Goal: Task Accomplishment & Management: Manage account settings

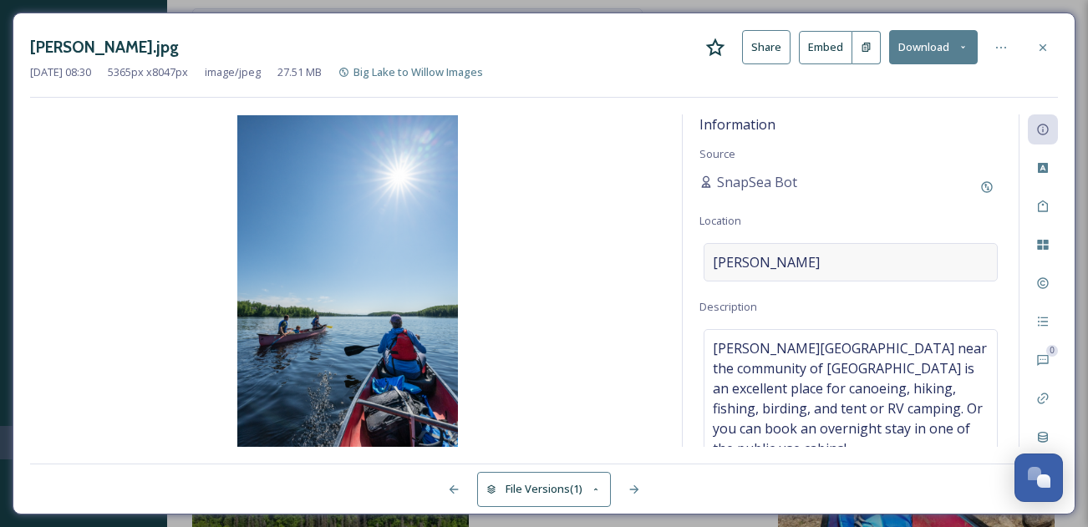
scroll to position [24, 0]
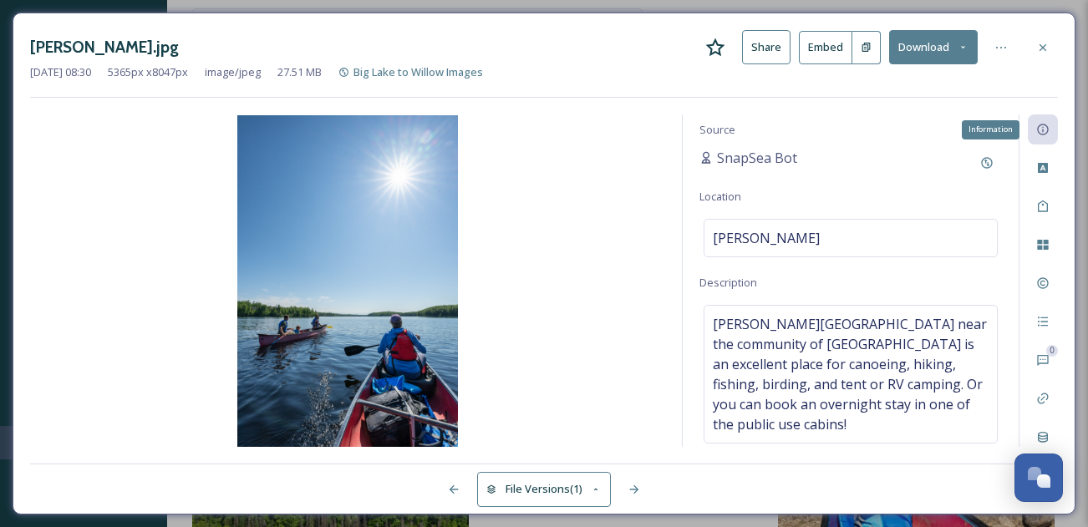
click at [1040, 133] on icon at bounding box center [1042, 129] width 13 height 13
click at [1044, 356] on icon at bounding box center [1042, 359] width 13 height 13
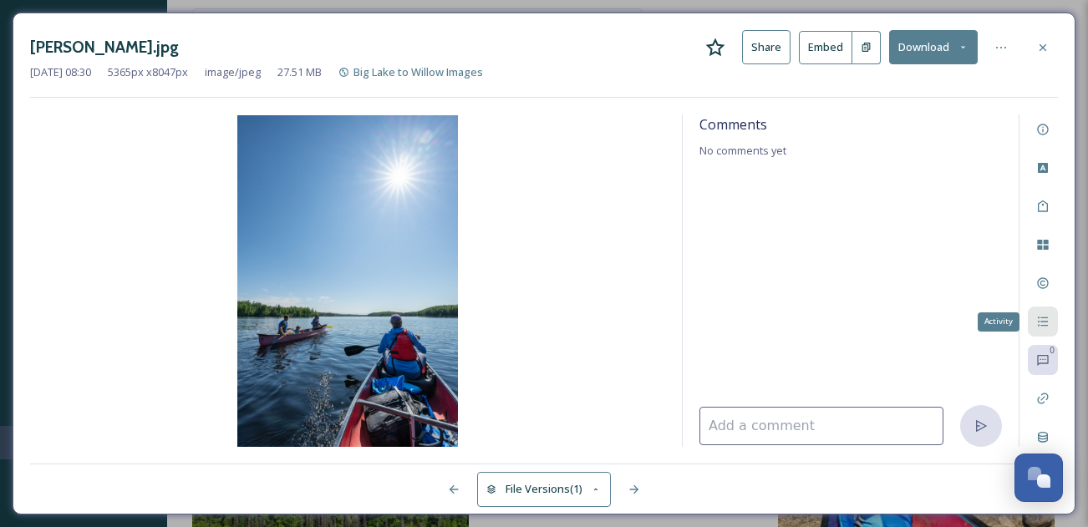
click at [1046, 321] on icon at bounding box center [1043, 322] width 10 height 9
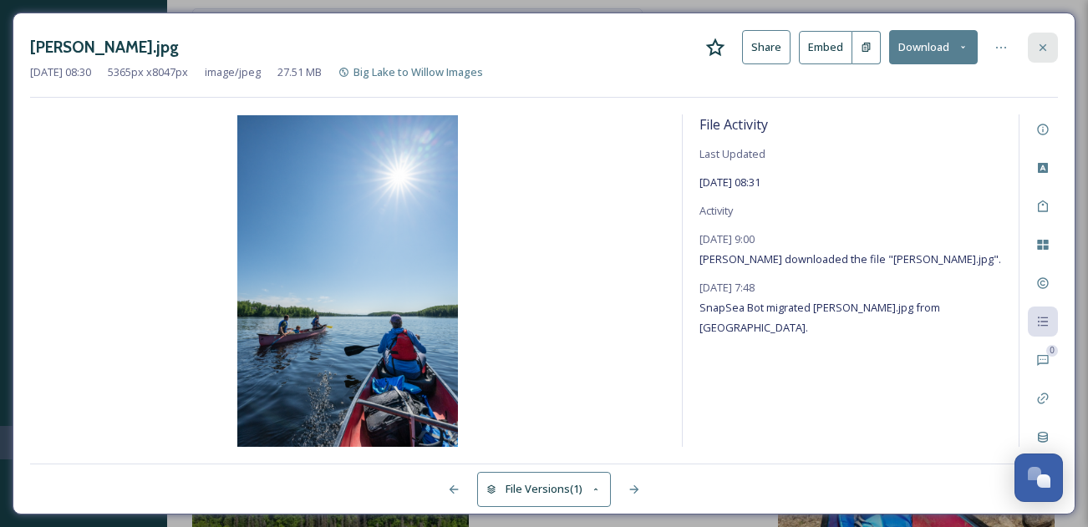
click at [1050, 47] on div at bounding box center [1043, 48] width 30 height 30
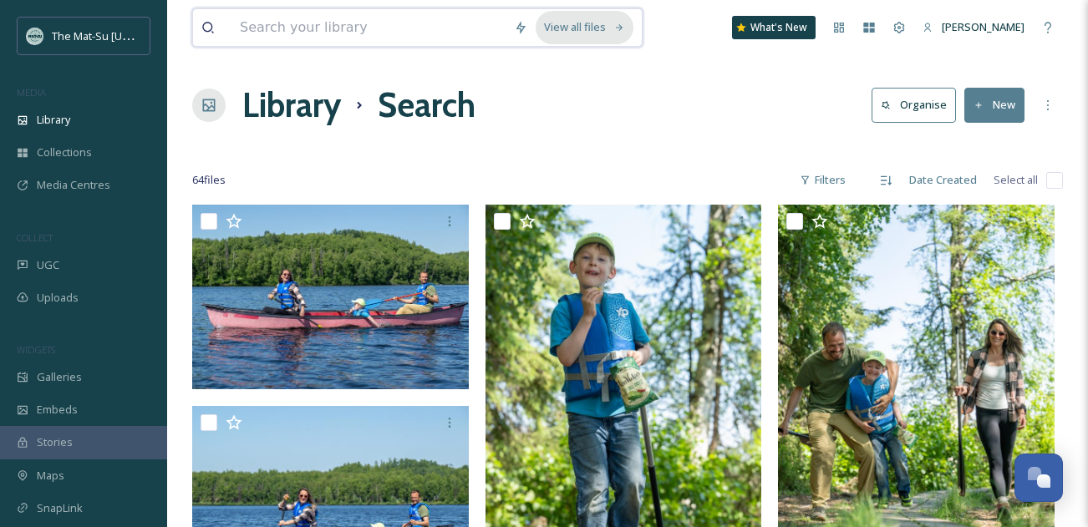
click at [597, 23] on div "View all files" at bounding box center [585, 27] width 98 height 33
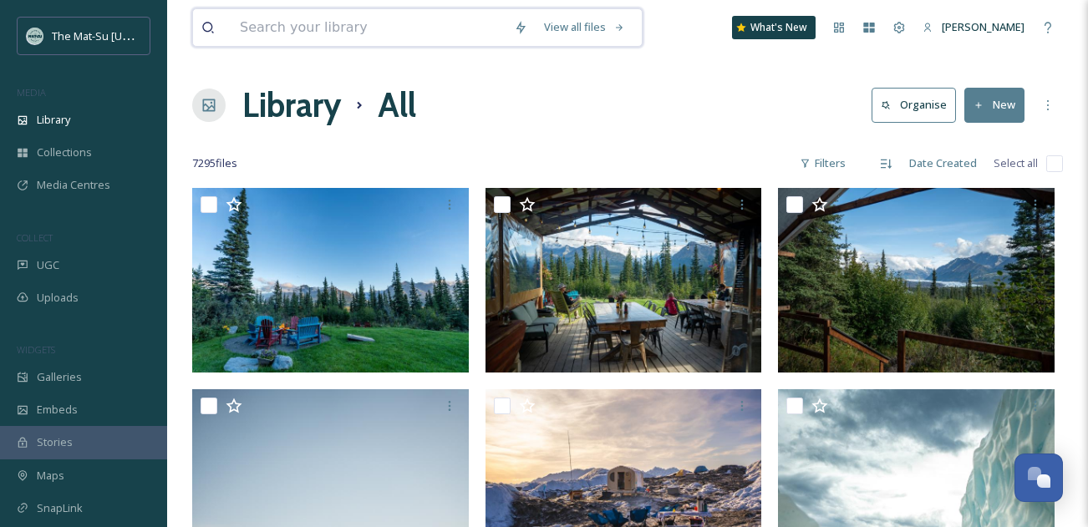
click at [365, 38] on input at bounding box center [368, 27] width 274 height 37
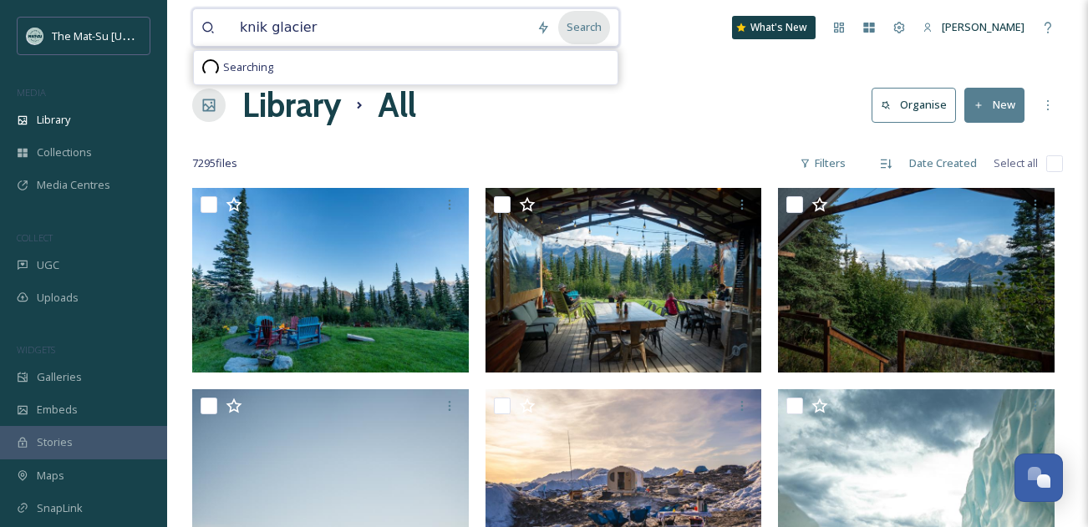
type input "knik glacier"
click at [602, 30] on div "Search" at bounding box center [584, 27] width 52 height 33
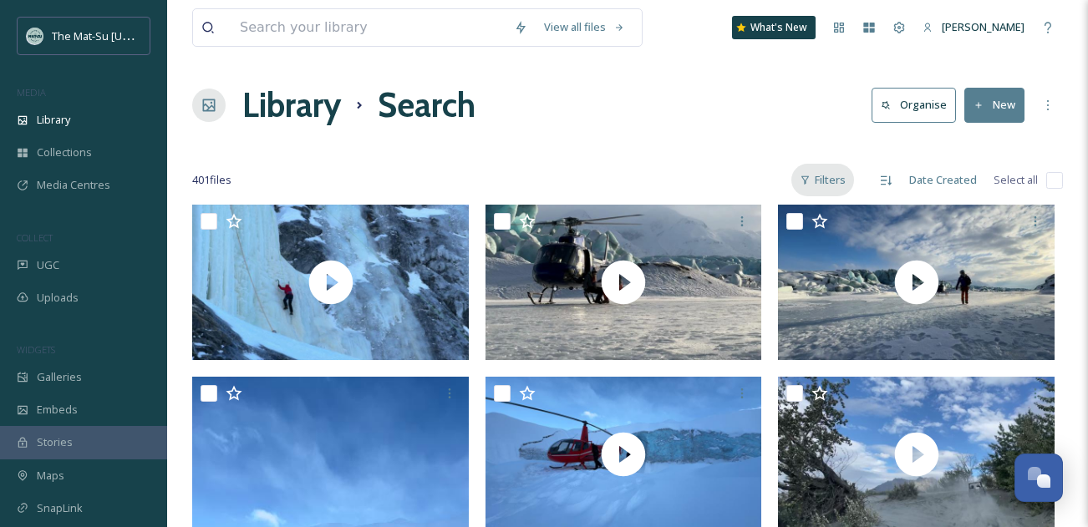
click at [839, 178] on div "Filters" at bounding box center [822, 180] width 63 height 33
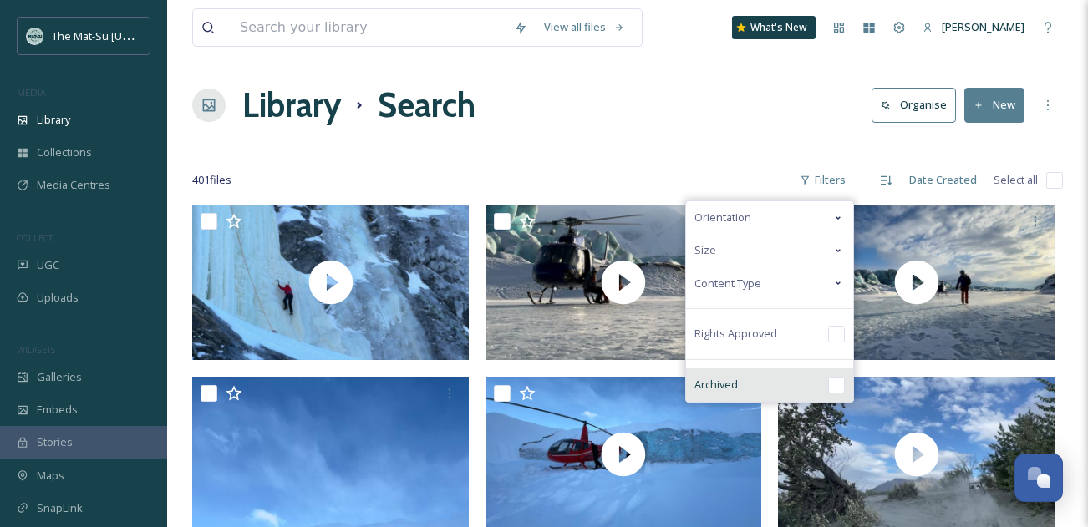
click at [841, 385] on input "checkbox" at bounding box center [836, 385] width 17 height 17
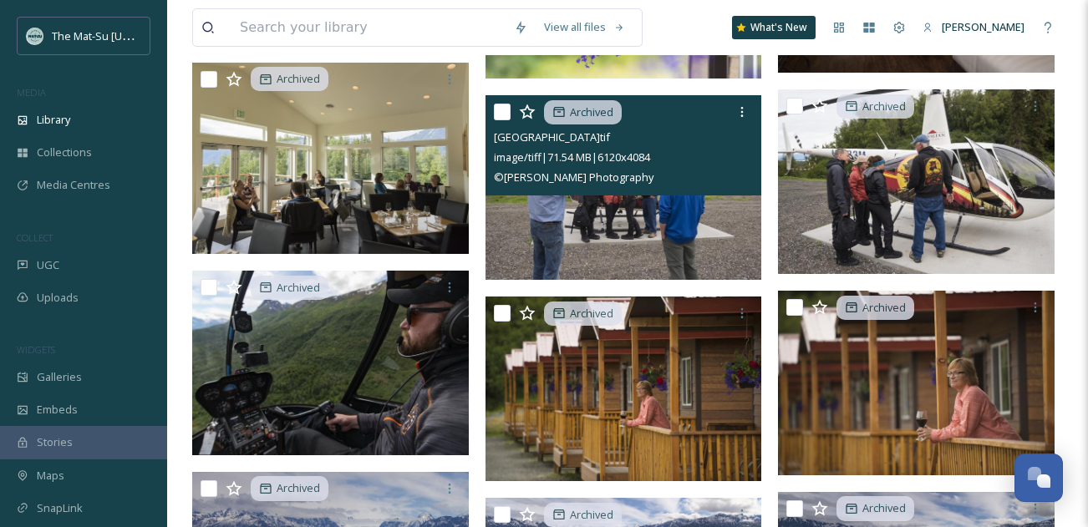
scroll to position [735, 0]
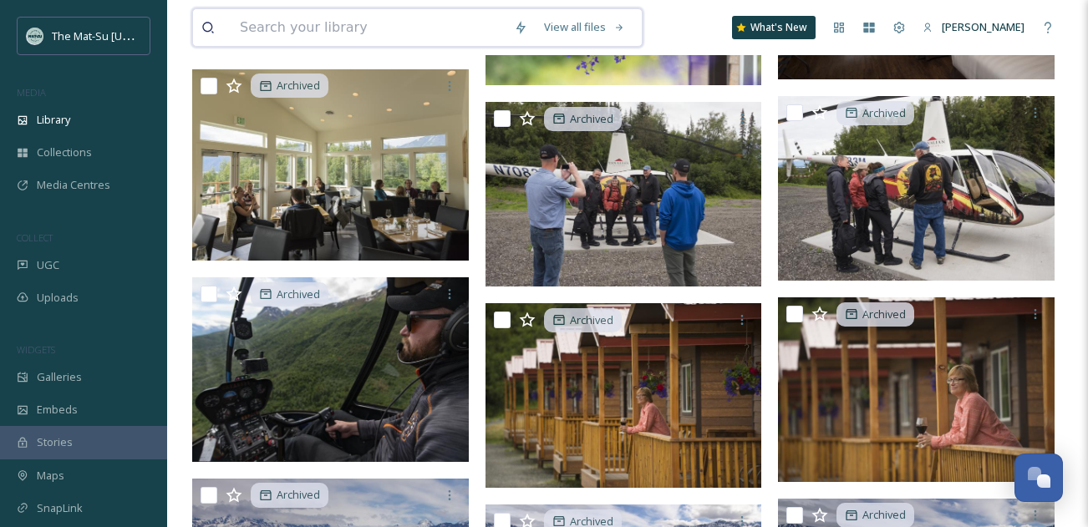
click at [323, 30] on input at bounding box center [368, 27] width 274 height 37
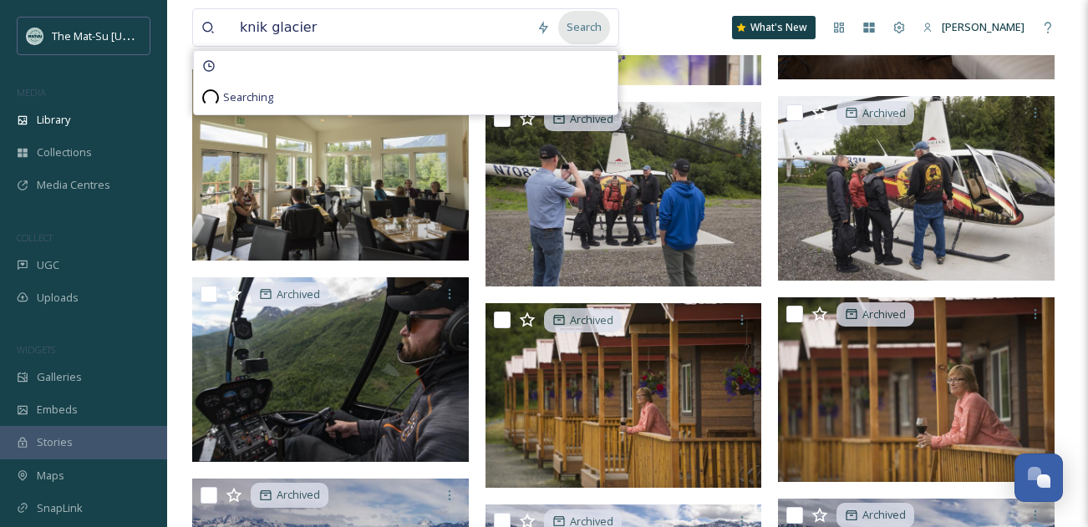
click at [599, 23] on div "Search" at bounding box center [584, 27] width 52 height 33
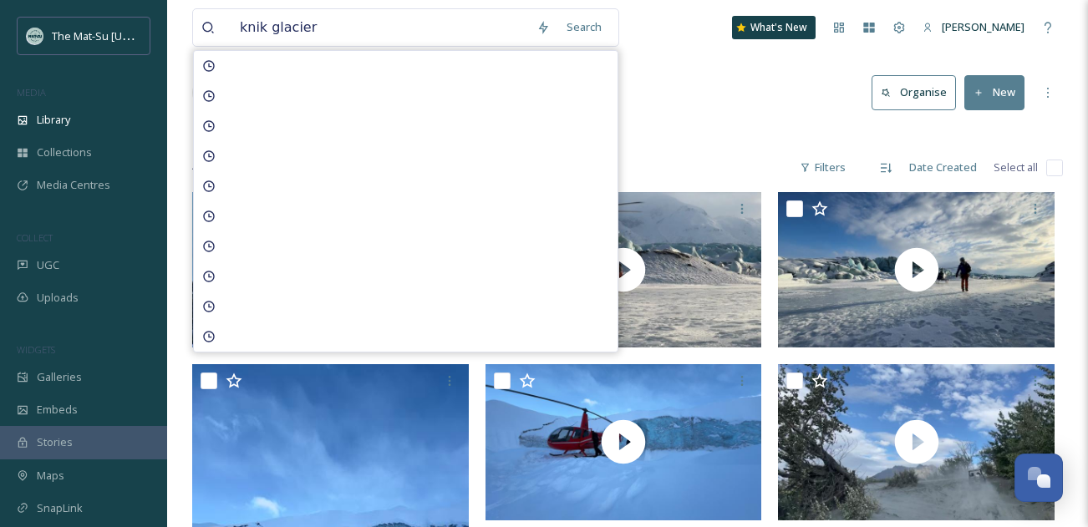
scroll to position [11, 0]
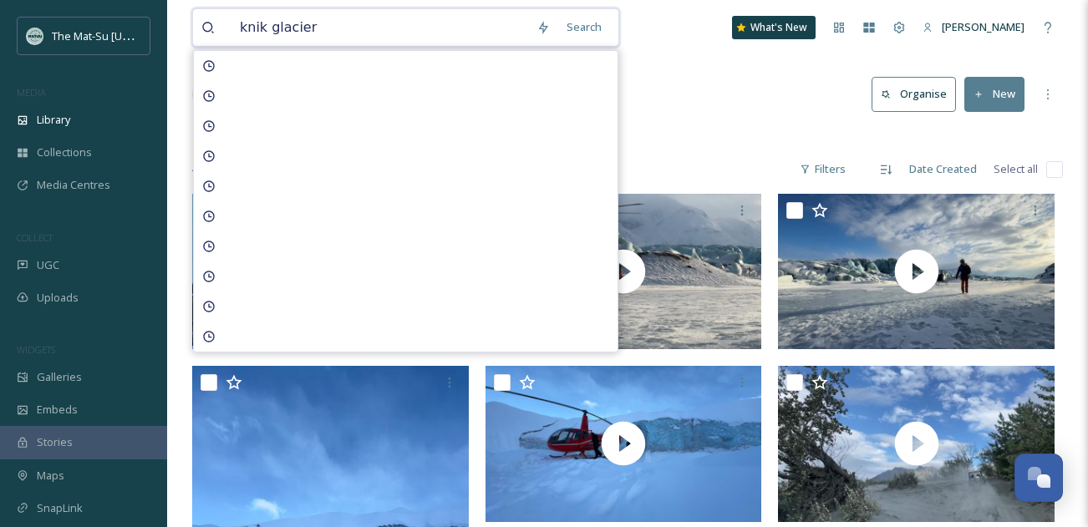
click at [382, 29] on input "knik glacier" at bounding box center [379, 27] width 297 height 37
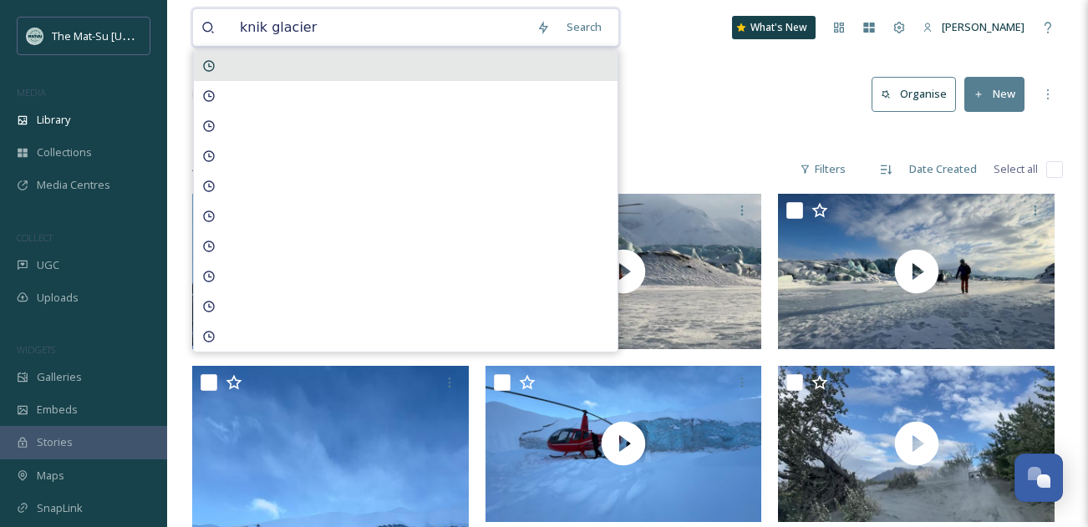
paste input "matsuvalleyak_03212025_17914398608494624.jpg"
type input "matsuvalleyak_03212025_17914398608494624.jpg"
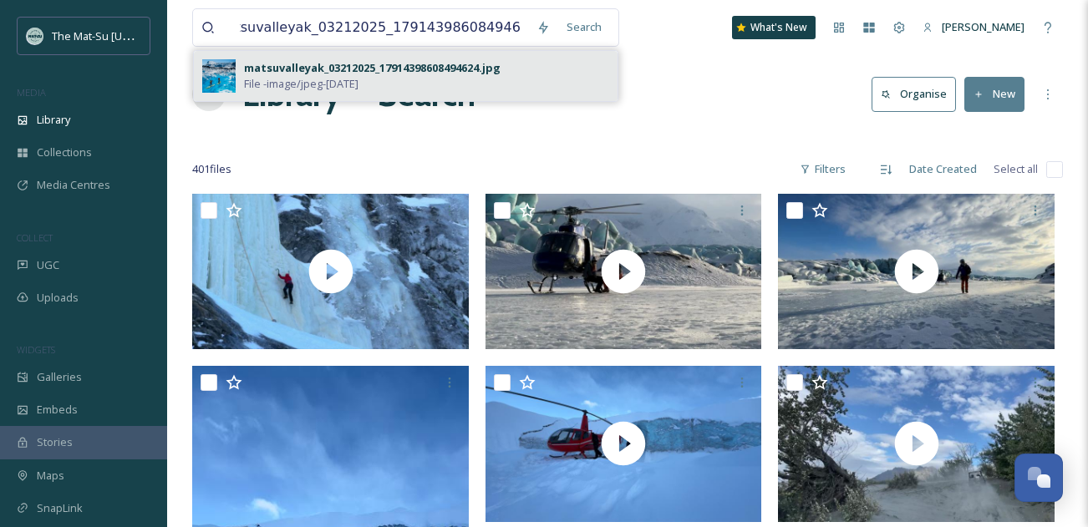
click at [293, 71] on div "matsuvalleyak_03212025_17914398608494624.jpg" at bounding box center [372, 68] width 257 height 16
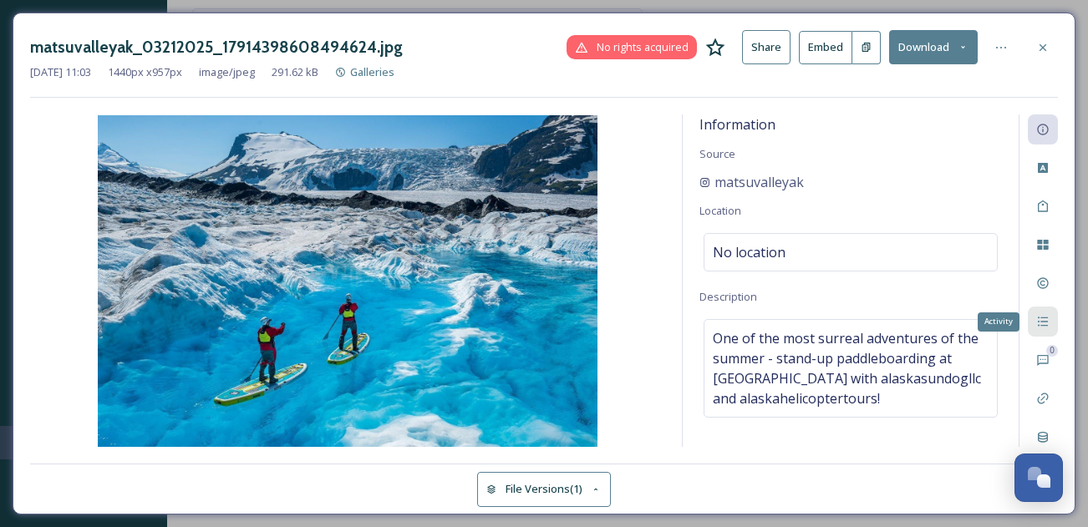
click at [1050, 327] on div "Activity" at bounding box center [1043, 322] width 30 height 30
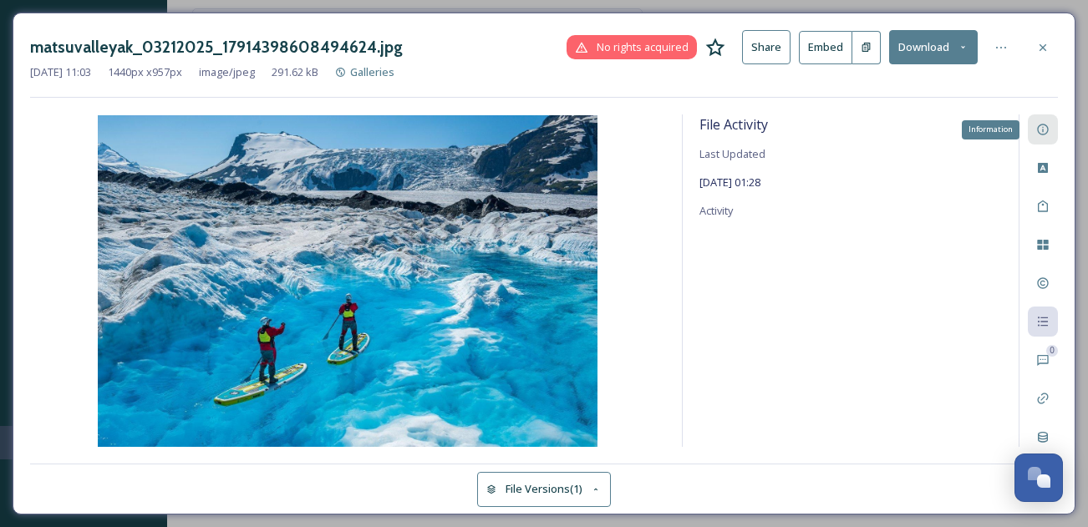
click at [1049, 128] on icon at bounding box center [1042, 129] width 13 height 13
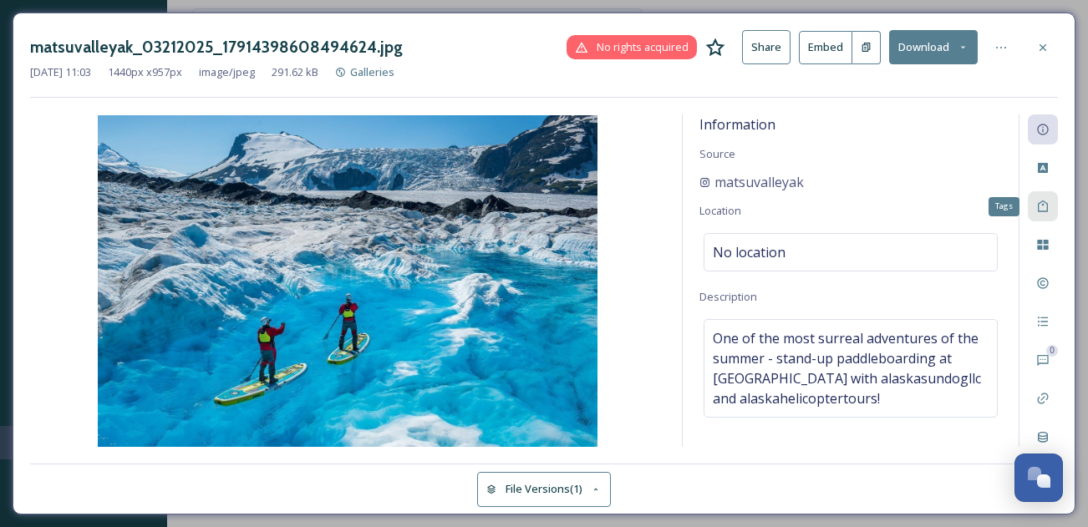
click at [1050, 206] on div "Tags" at bounding box center [1043, 206] width 30 height 30
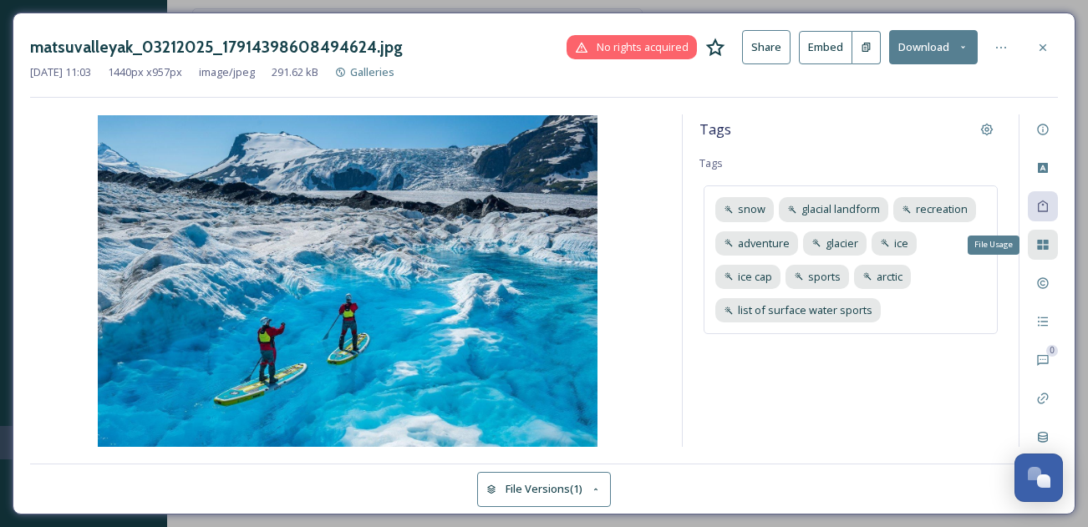
click at [1041, 247] on icon at bounding box center [1042, 245] width 11 height 10
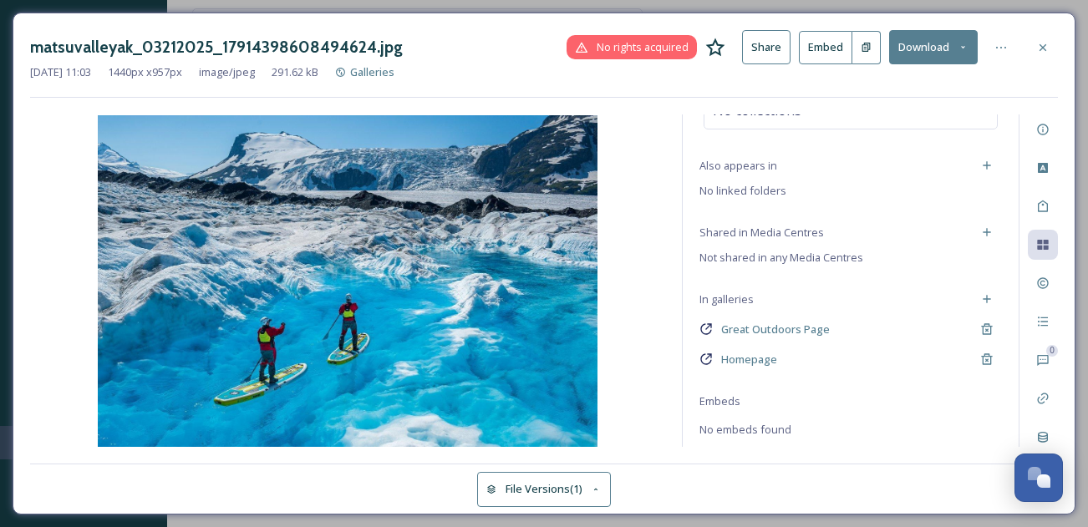
scroll to position [154, 0]
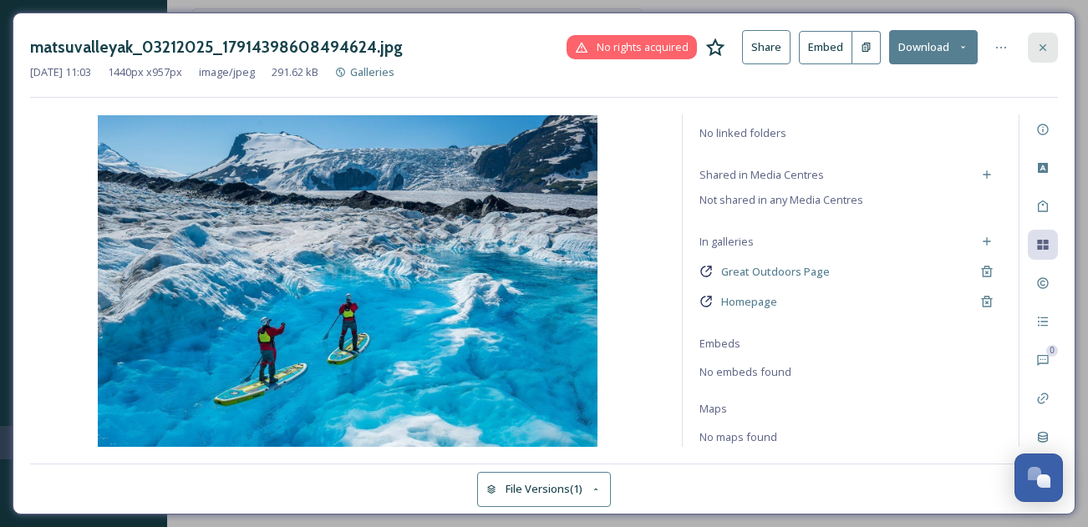
click at [1041, 43] on icon at bounding box center [1042, 47] width 13 height 13
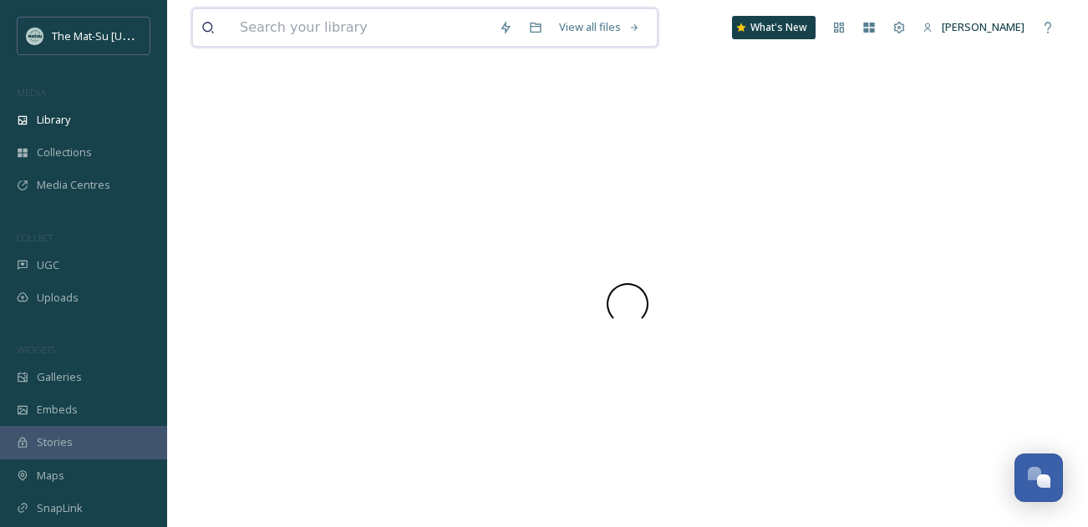
click at [413, 18] on input at bounding box center [360, 27] width 259 height 37
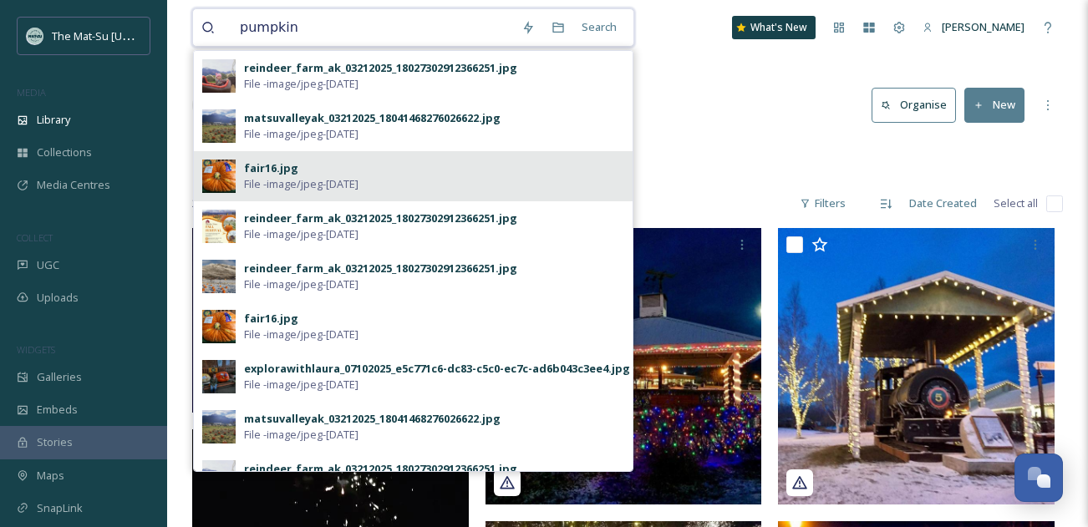
type input "pumpkin"
click at [411, 176] on div "fair16.jpg File - image/jpeg - Jul 10 2025" at bounding box center [434, 176] width 380 height 32
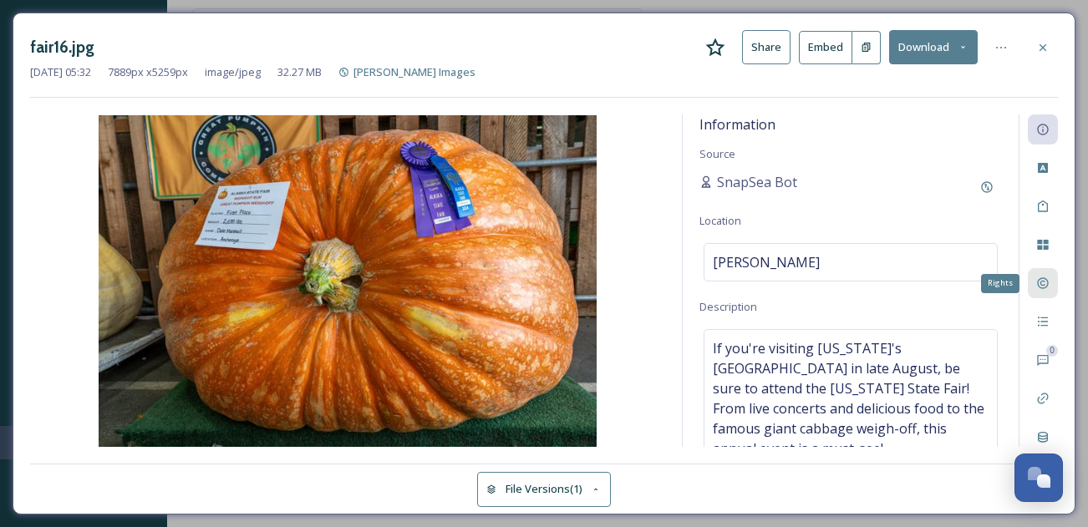
click at [1048, 282] on icon at bounding box center [1042, 283] width 11 height 11
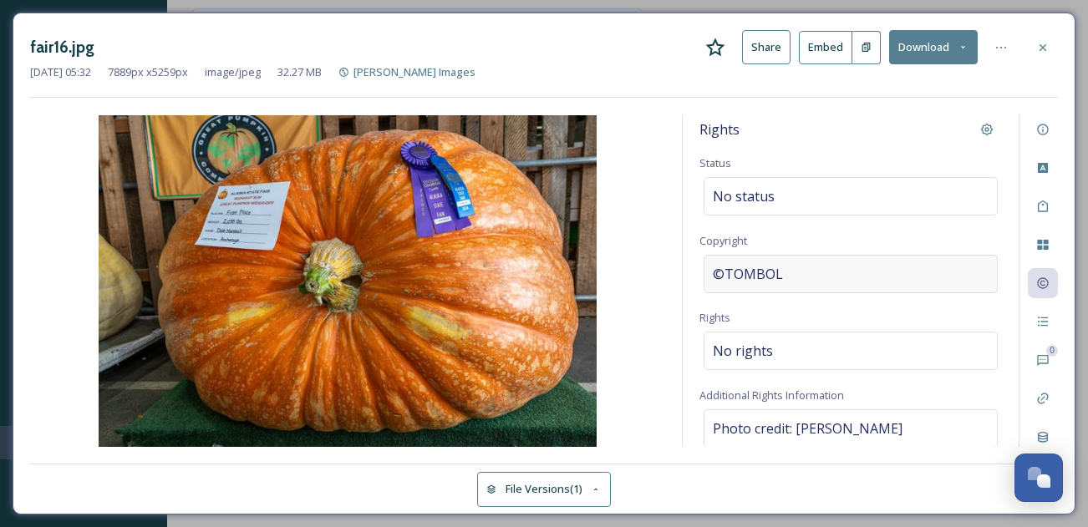
scroll to position [179, 0]
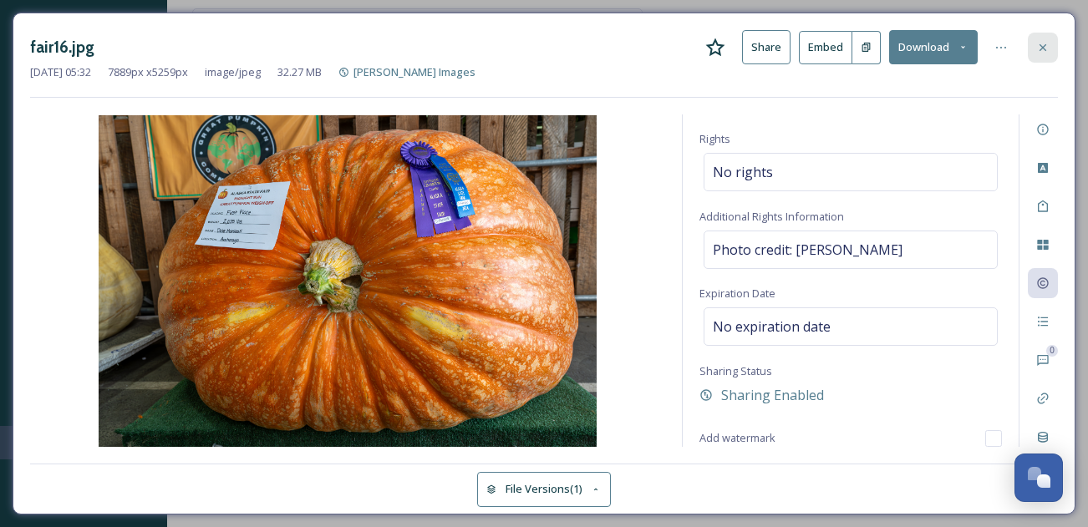
click at [1047, 49] on icon at bounding box center [1042, 47] width 13 height 13
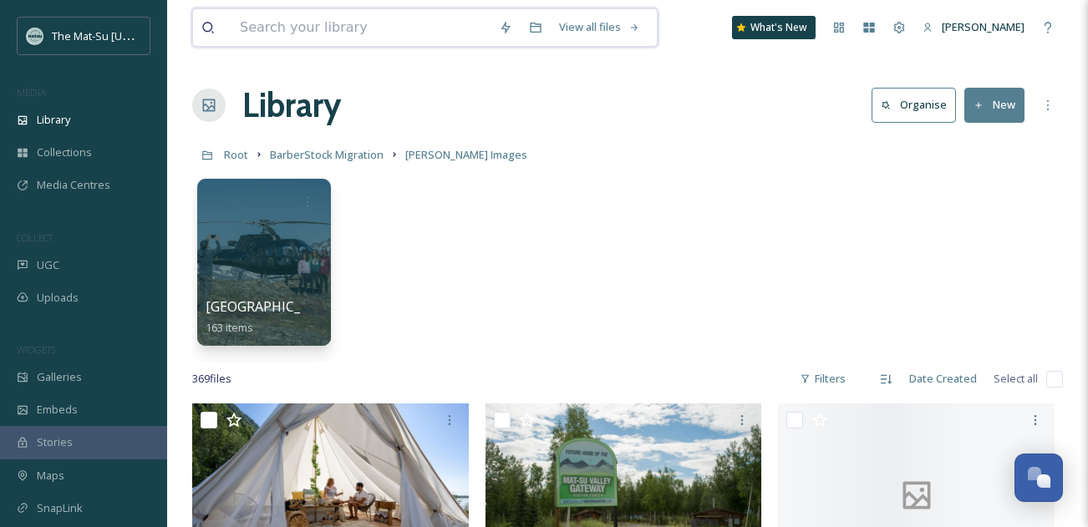
click at [423, 25] on input at bounding box center [360, 27] width 259 height 37
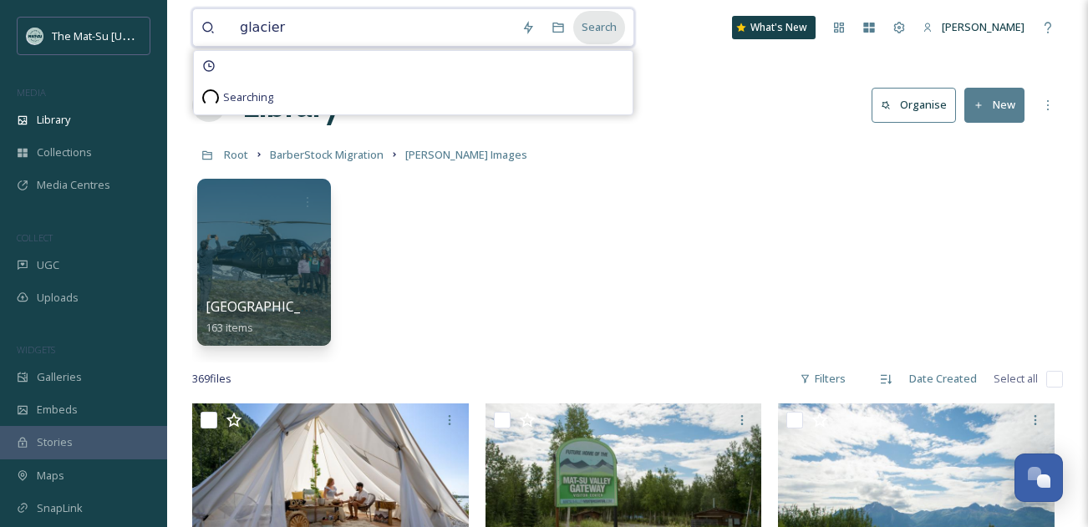
type input "glacier"
click at [618, 26] on div "Search" at bounding box center [599, 27] width 52 height 33
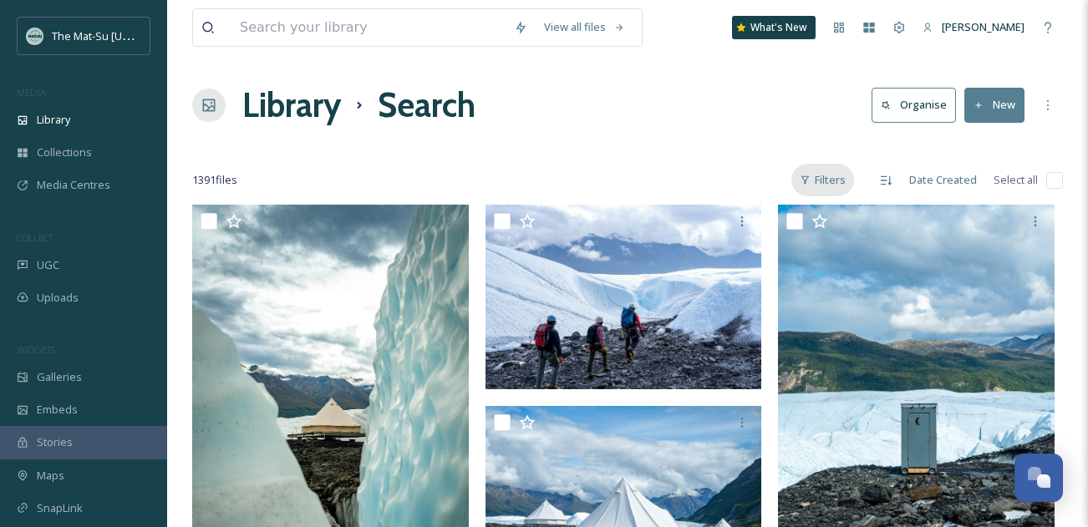
click at [841, 180] on div "Filters" at bounding box center [822, 180] width 63 height 33
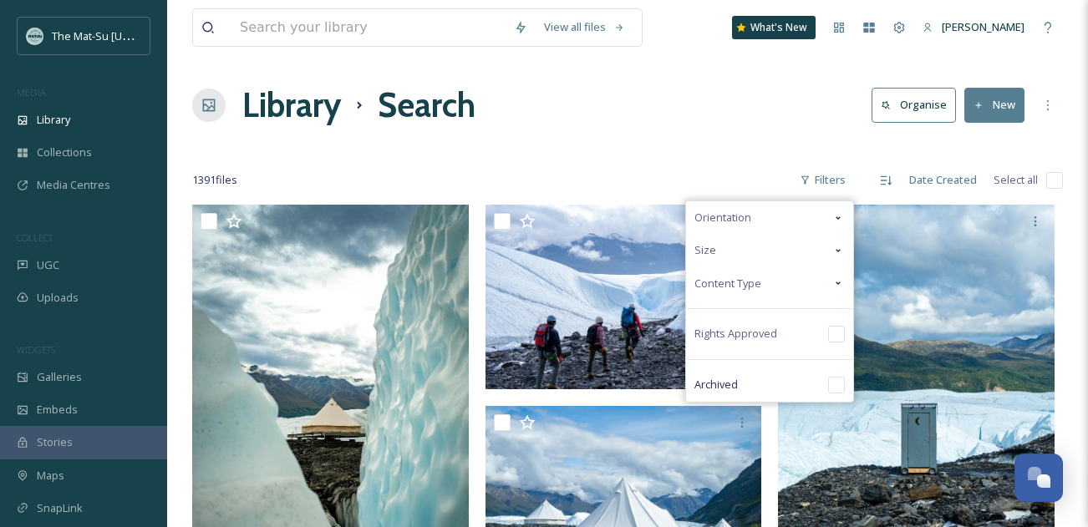
click at [842, 284] on icon at bounding box center [837, 283] width 13 height 13
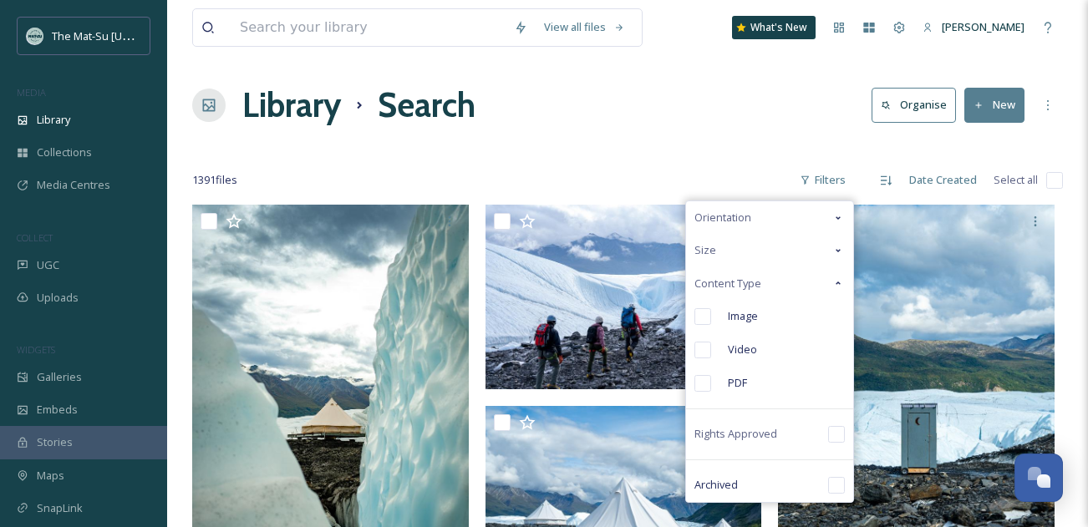
click at [842, 283] on icon at bounding box center [837, 283] width 13 height 13
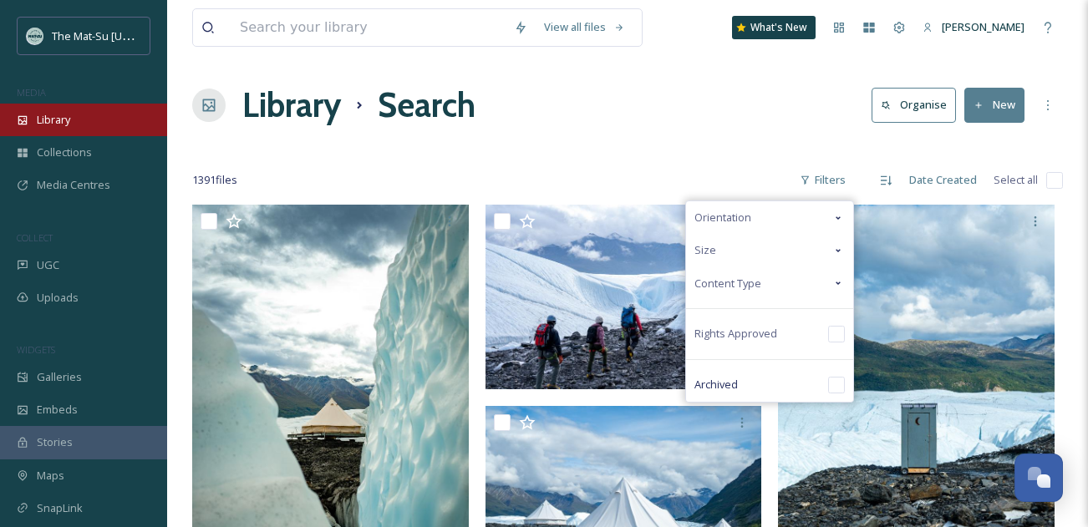
click at [48, 117] on span "Library" at bounding box center [53, 120] width 33 height 16
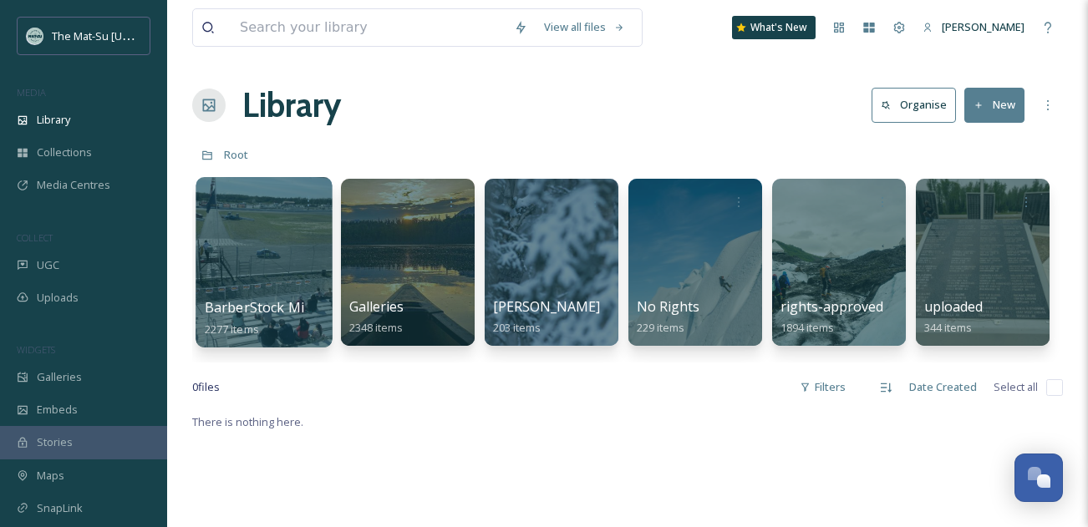
click at [261, 234] on div at bounding box center [264, 262] width 136 height 170
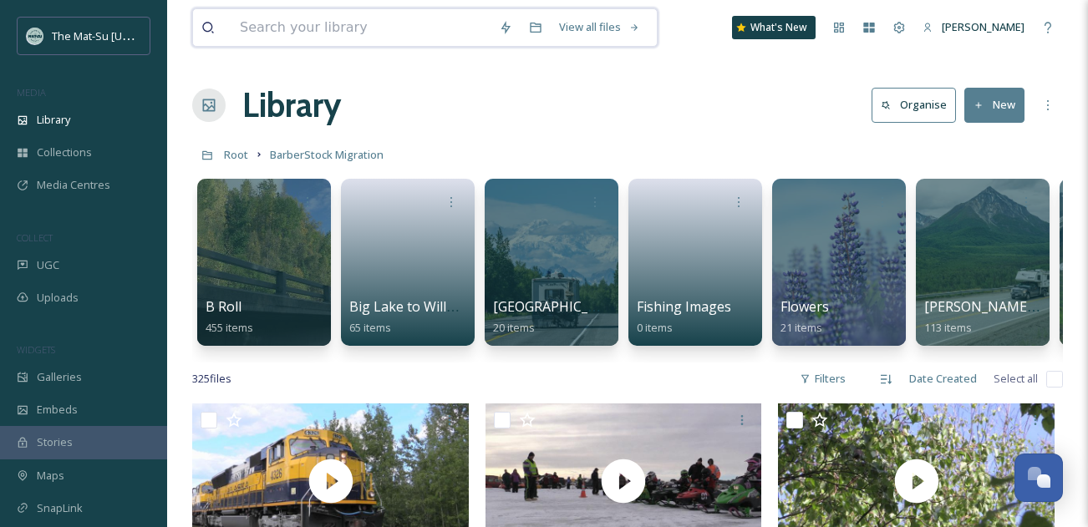
click at [343, 29] on input at bounding box center [360, 27] width 259 height 37
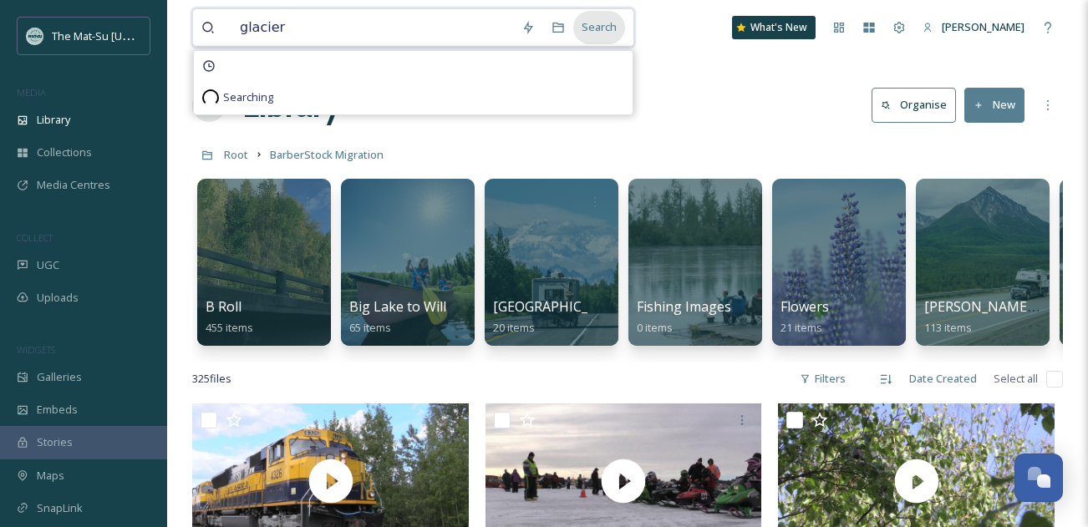
type input "glacier"
click at [615, 34] on div "Search" at bounding box center [599, 27] width 52 height 33
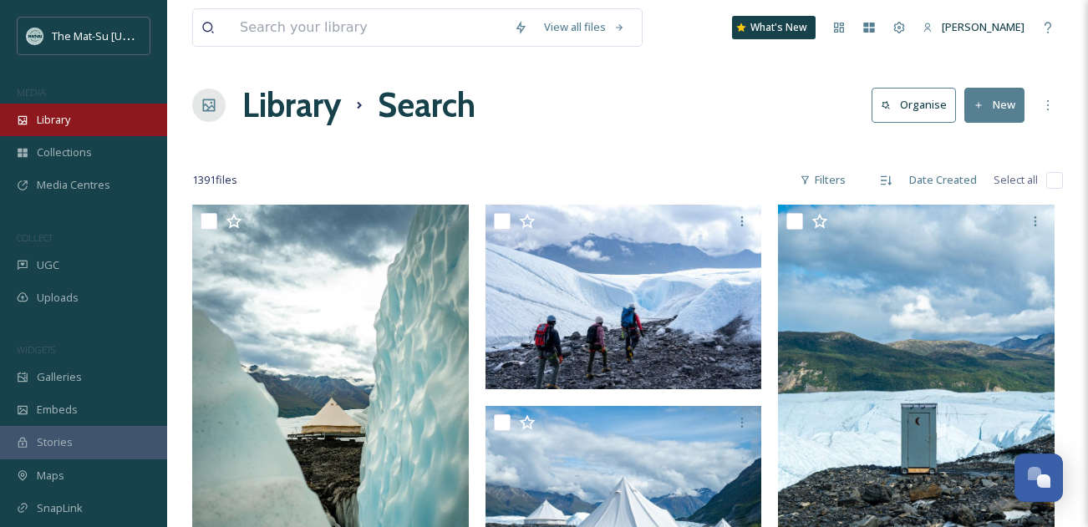
click at [63, 116] on span "Library" at bounding box center [53, 120] width 33 height 16
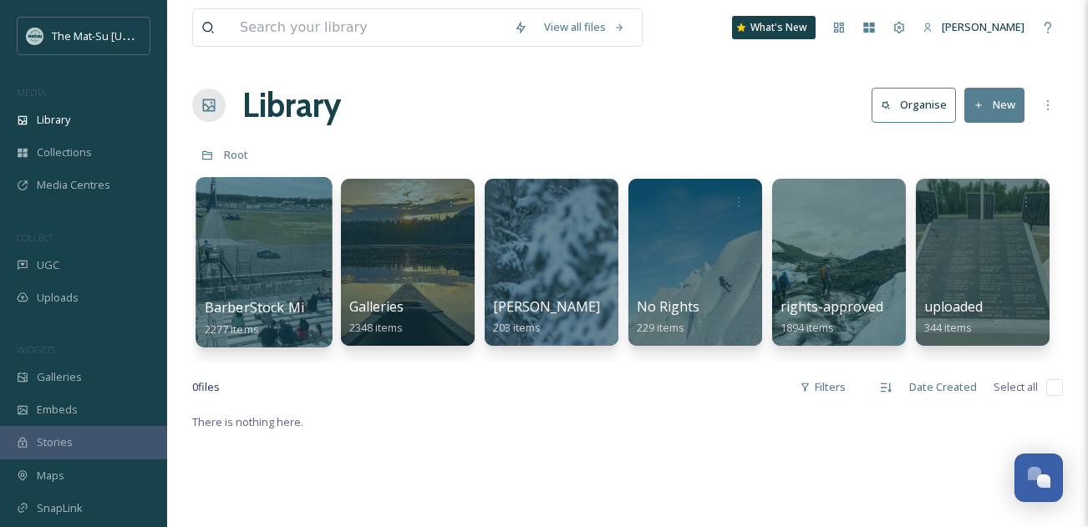
click at [277, 236] on div at bounding box center [264, 262] width 136 height 170
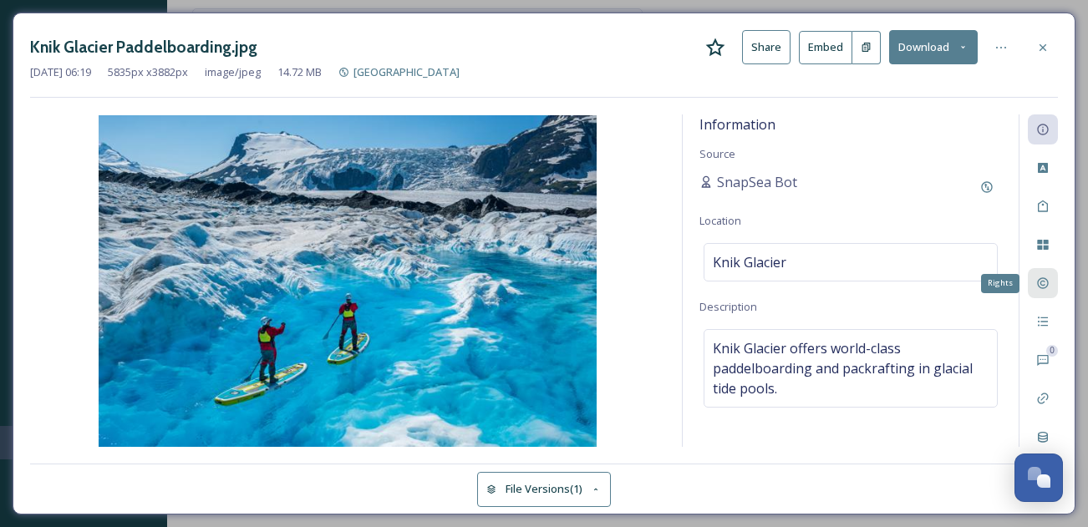
click at [1047, 282] on icon at bounding box center [1042, 283] width 13 height 13
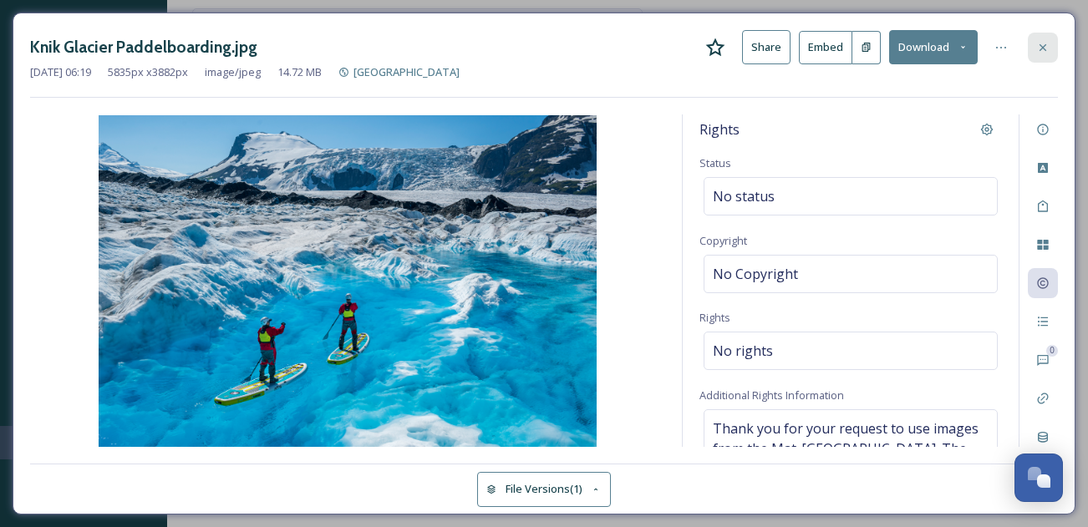
click at [1050, 48] on div at bounding box center [1043, 48] width 30 height 30
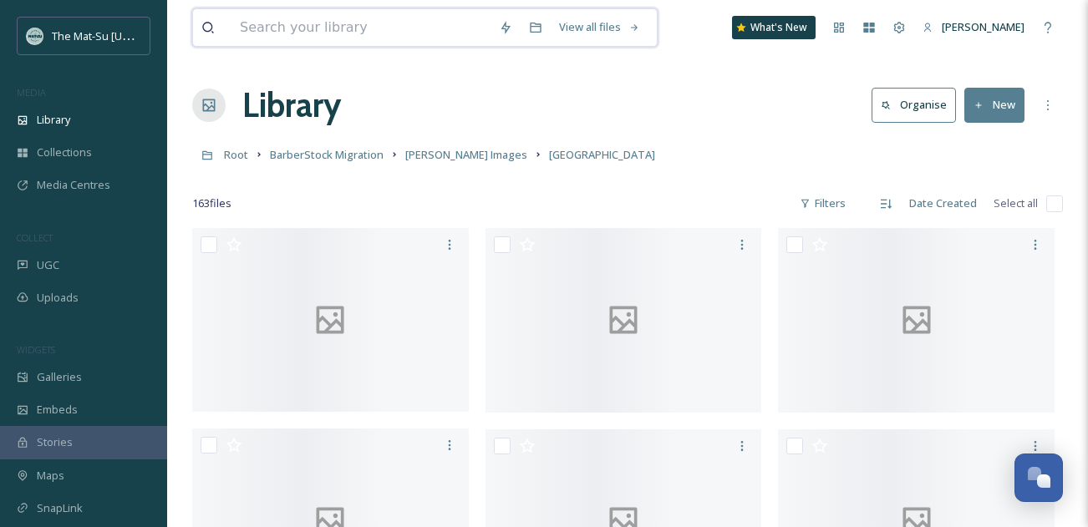
click at [361, 32] on input at bounding box center [360, 27] width 259 height 37
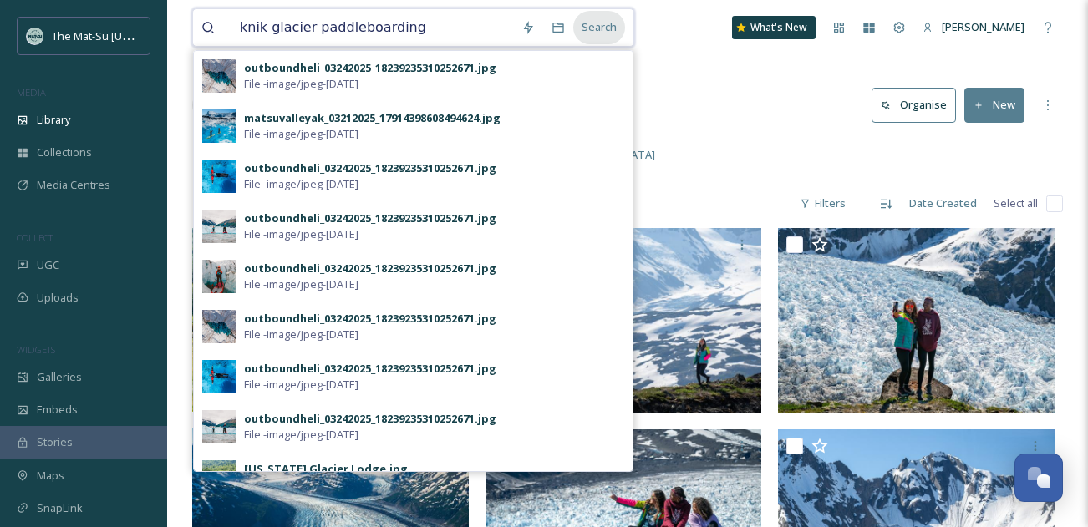
type input "knik glacier paddleboarding"
click at [610, 26] on div "Search" at bounding box center [599, 27] width 52 height 33
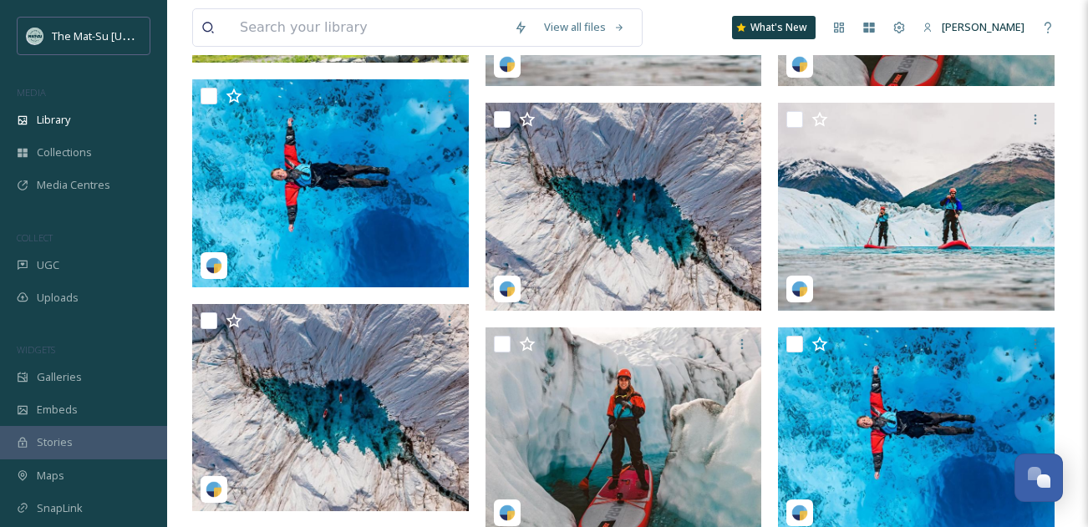
scroll to position [539, 0]
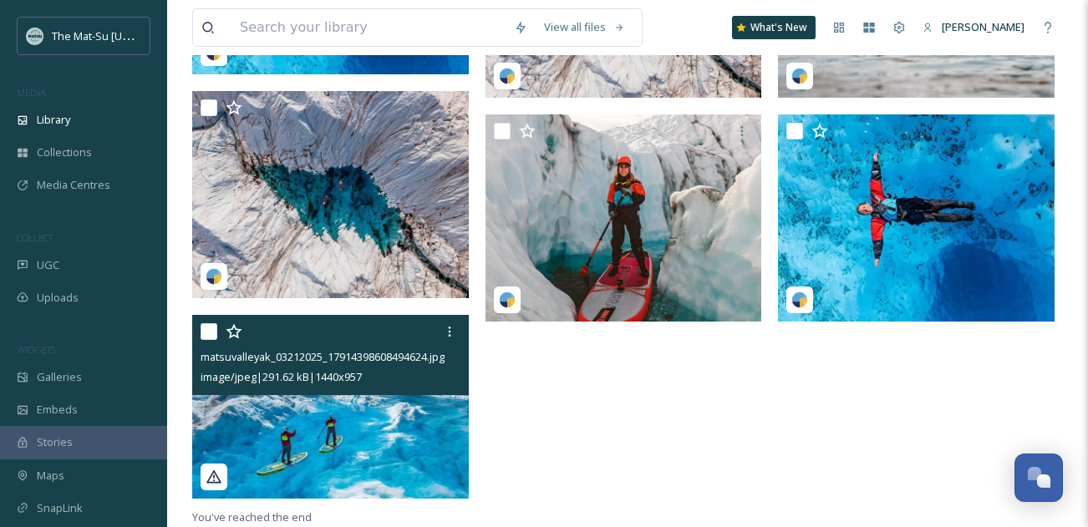
click at [379, 429] on img at bounding box center [330, 407] width 277 height 184
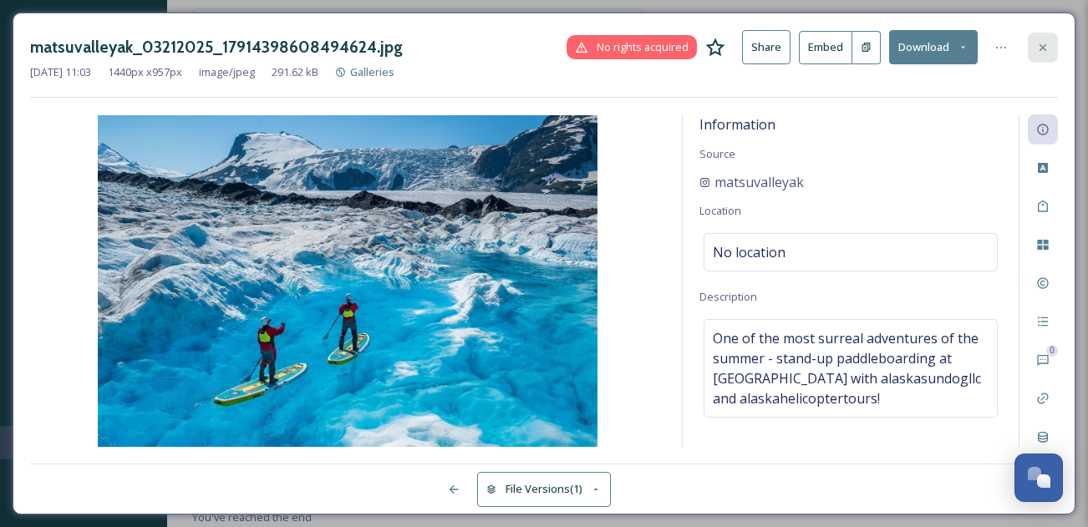
click at [1050, 46] on div at bounding box center [1043, 48] width 30 height 30
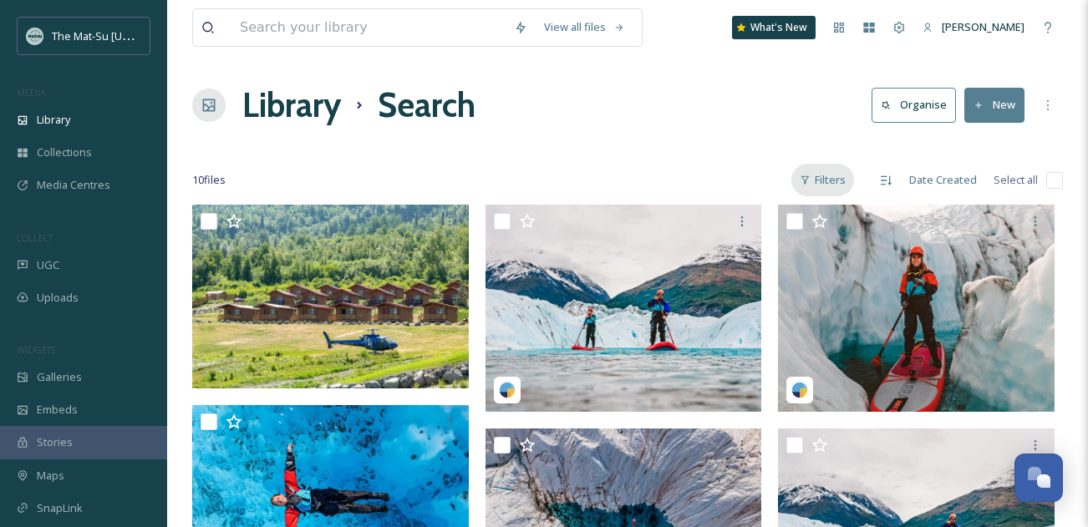
click at [840, 183] on div "Filters" at bounding box center [822, 180] width 63 height 33
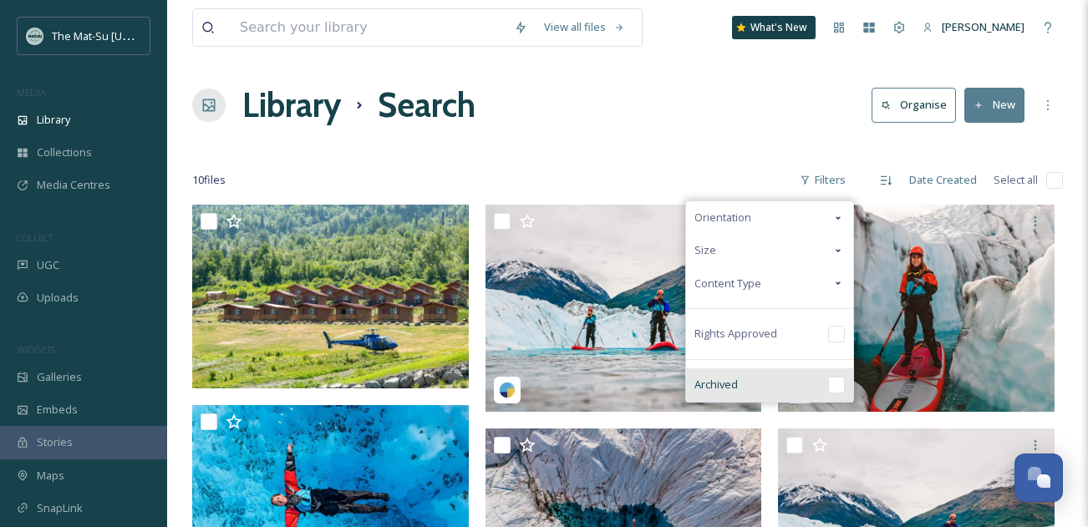
click at [740, 385] on div "Archived" at bounding box center [769, 384] width 167 height 33
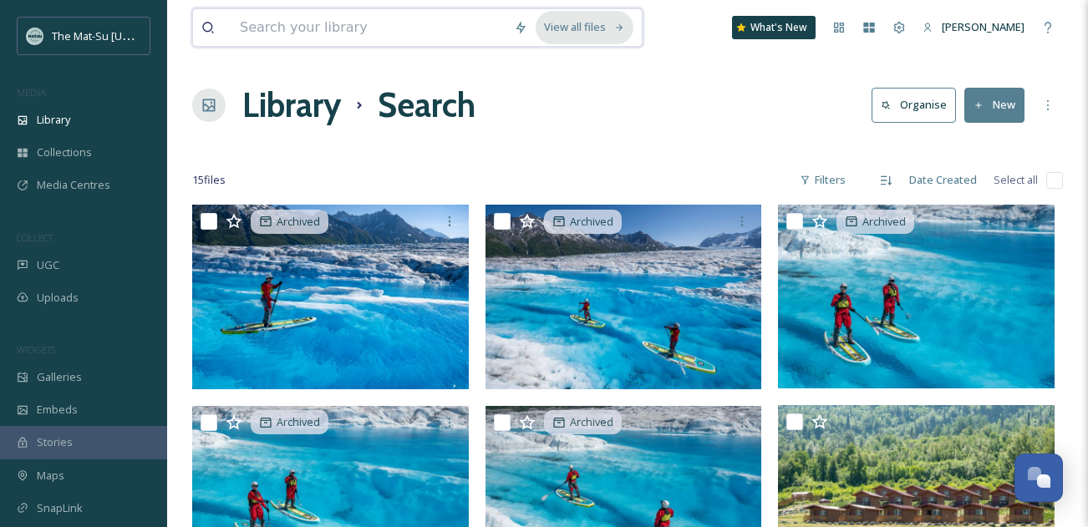
click at [583, 26] on div "View all files" at bounding box center [585, 27] width 98 height 33
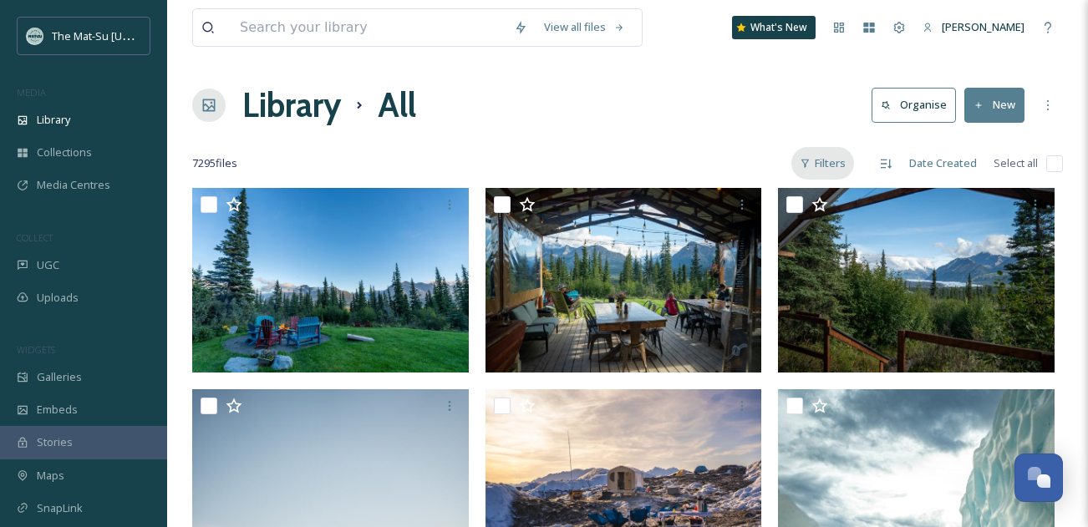
click at [833, 167] on div "Filters" at bounding box center [822, 163] width 63 height 33
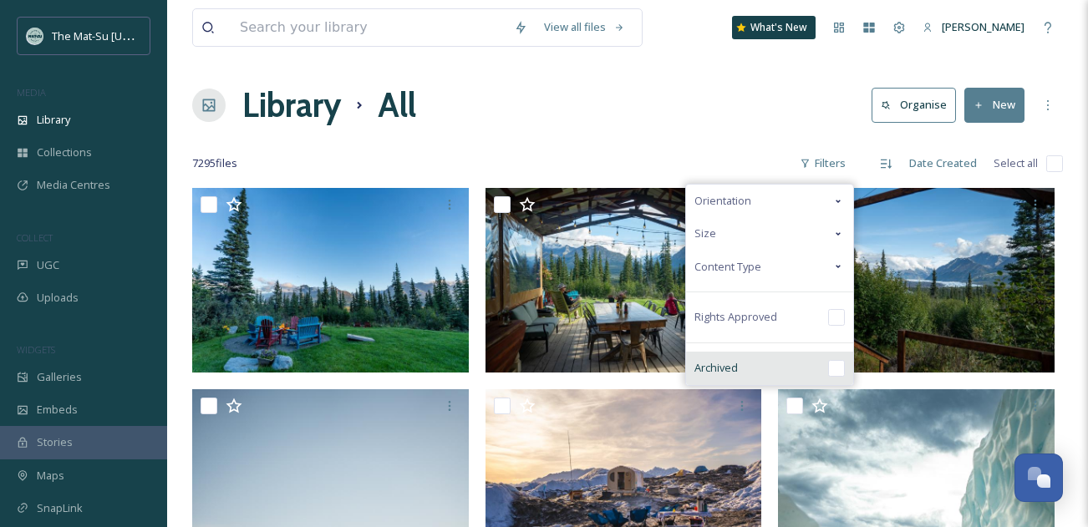
click at [727, 368] on span "Archived" at bounding box center [715, 368] width 43 height 16
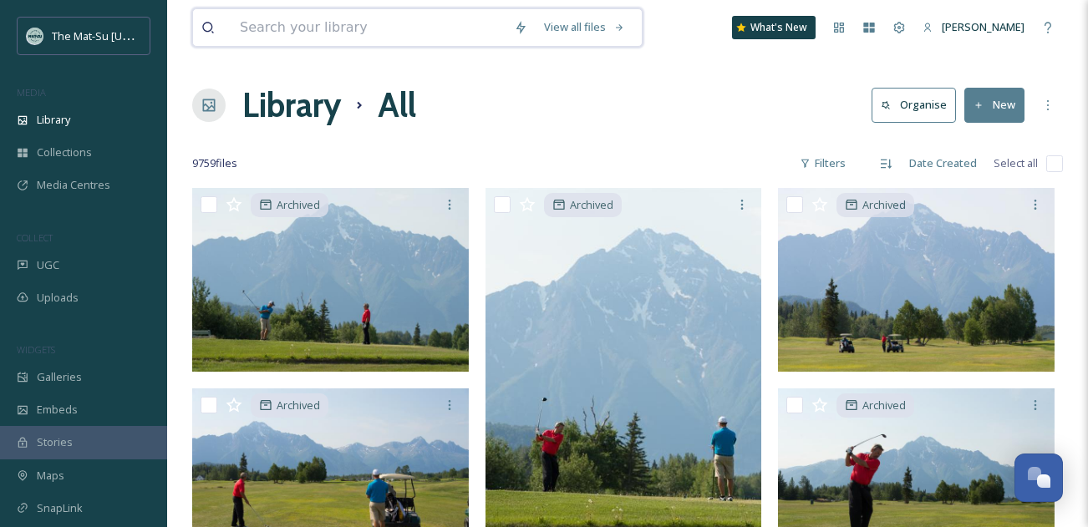
click at [314, 33] on input at bounding box center [368, 27] width 274 height 37
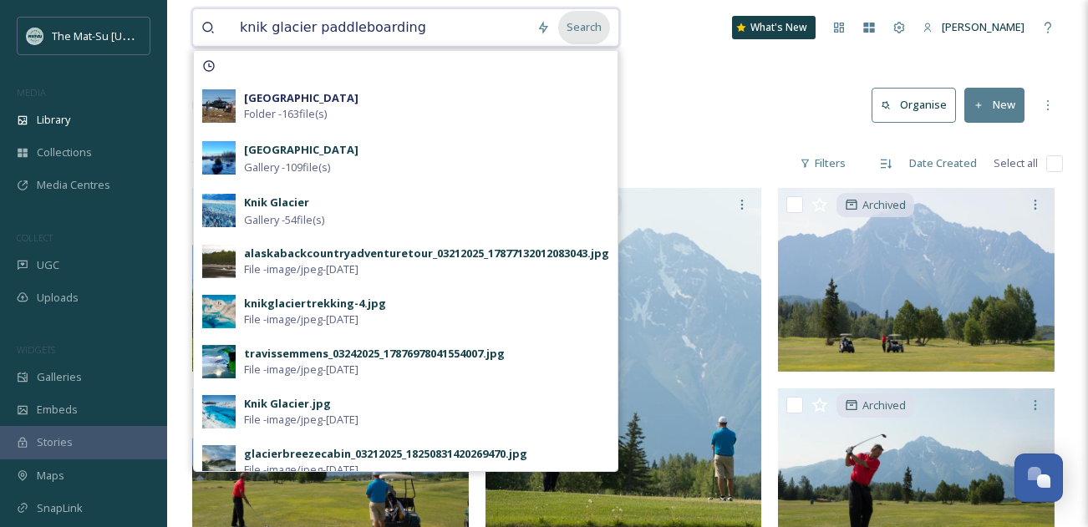
type input "knik glacier paddleboarding"
click at [597, 32] on div "Search" at bounding box center [584, 27] width 52 height 33
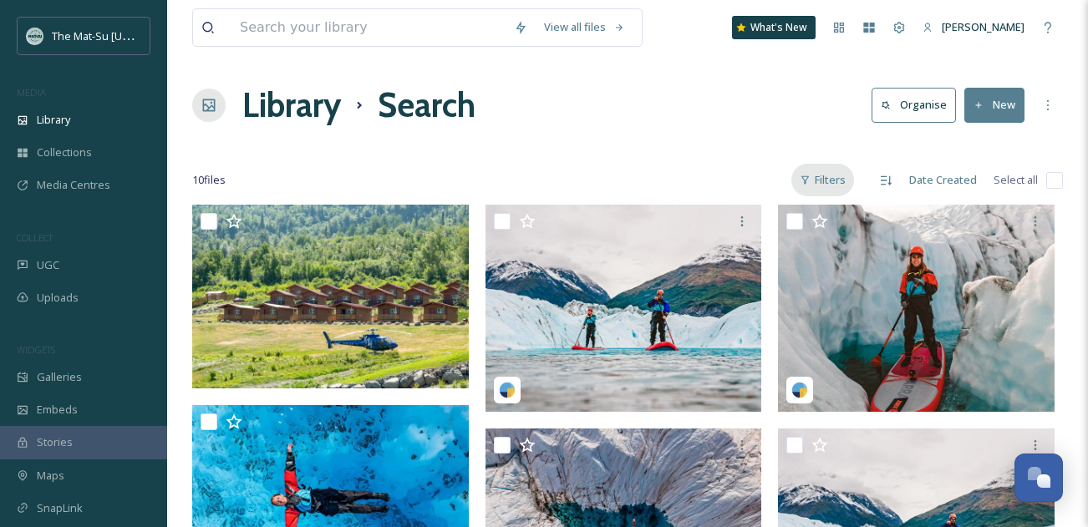
click at [836, 184] on div "Filters" at bounding box center [822, 180] width 63 height 33
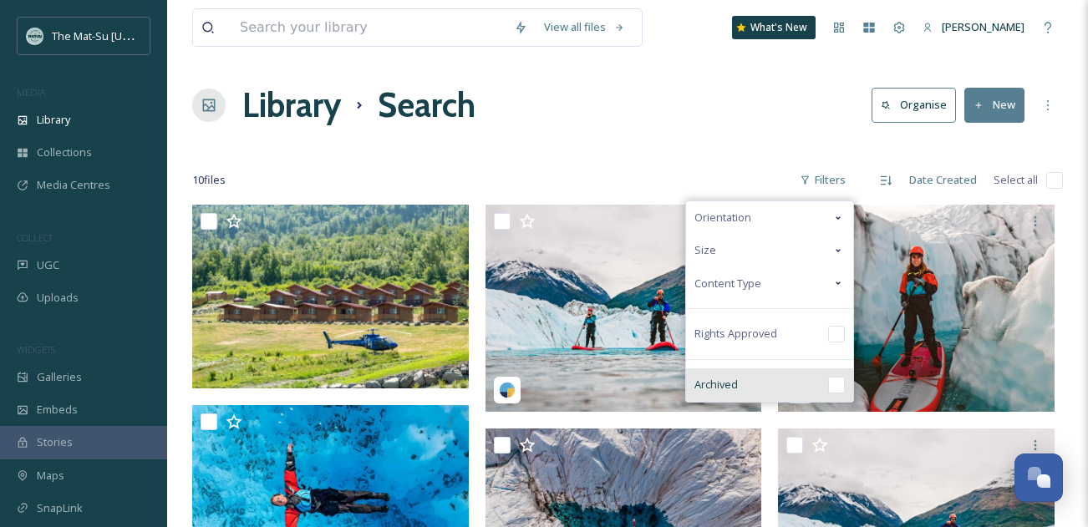
click at [838, 385] on input "checkbox" at bounding box center [836, 385] width 17 height 17
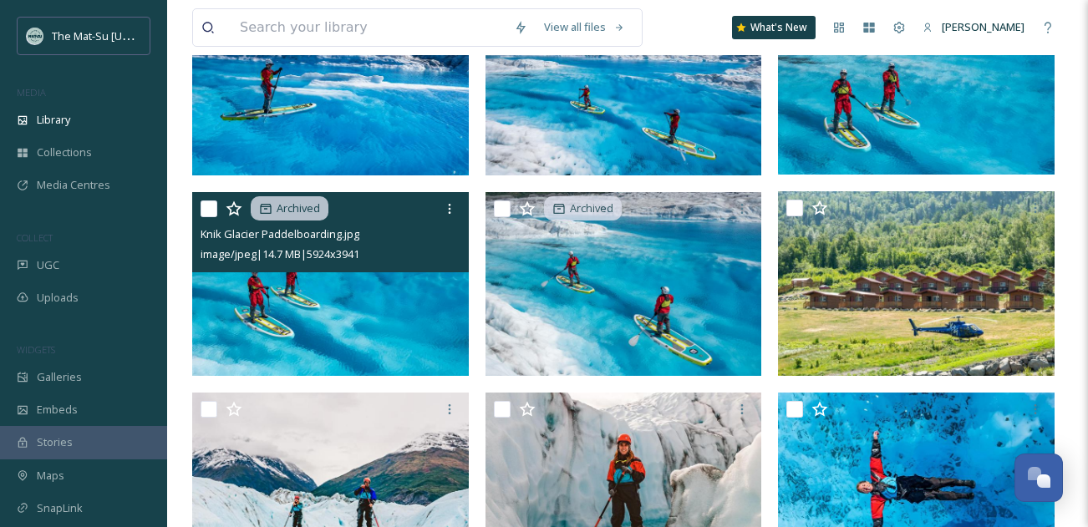
scroll to position [106, 0]
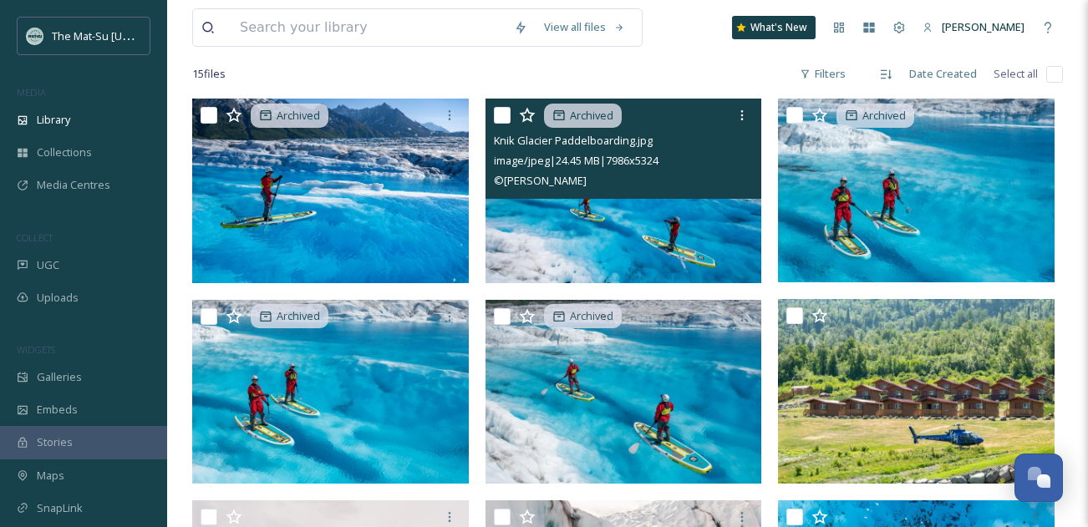
click at [501, 111] on input "checkbox" at bounding box center [502, 115] width 17 height 17
checkbox input "true"
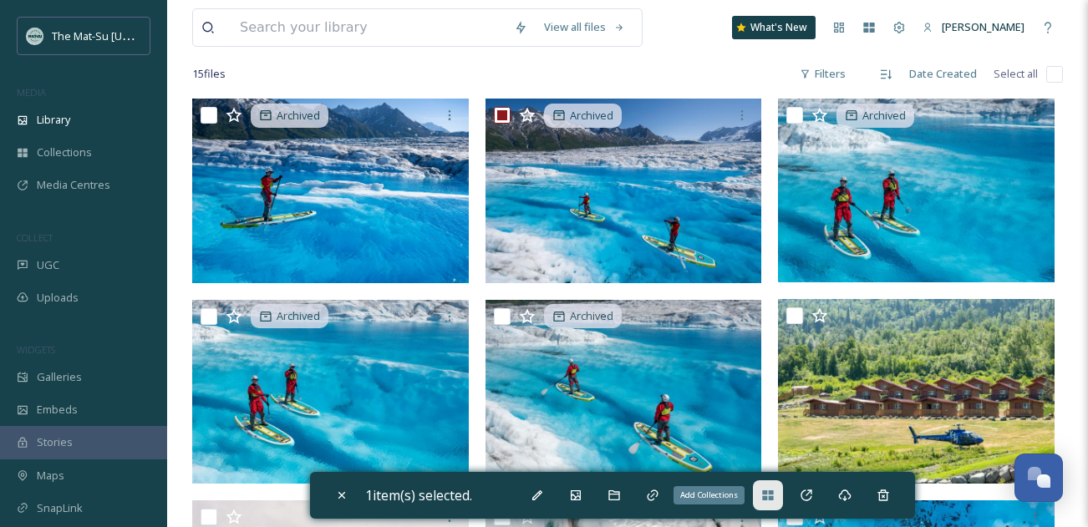
click at [775, 495] on icon at bounding box center [767, 495] width 13 height 13
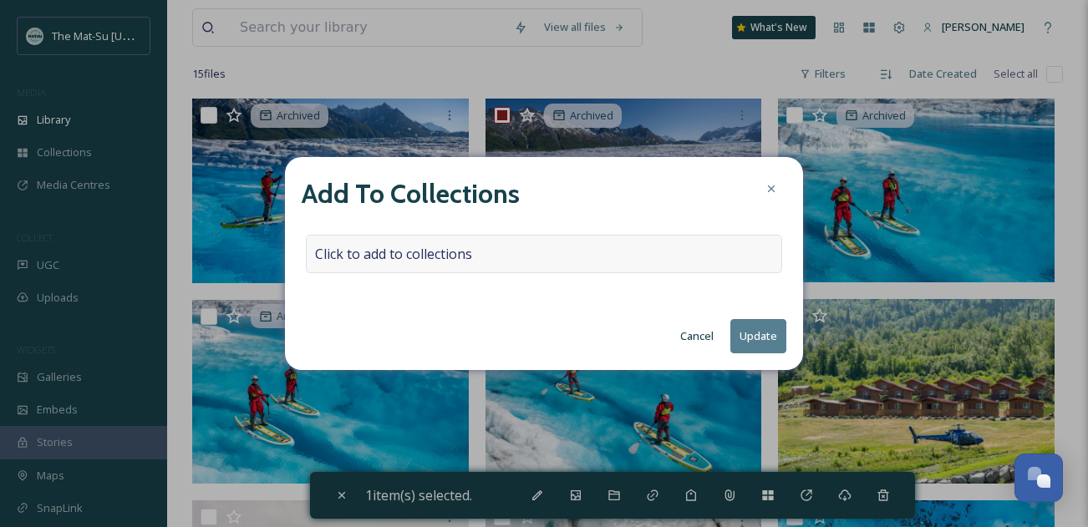
click at [465, 254] on span "Click to add to collections" at bounding box center [393, 254] width 157 height 20
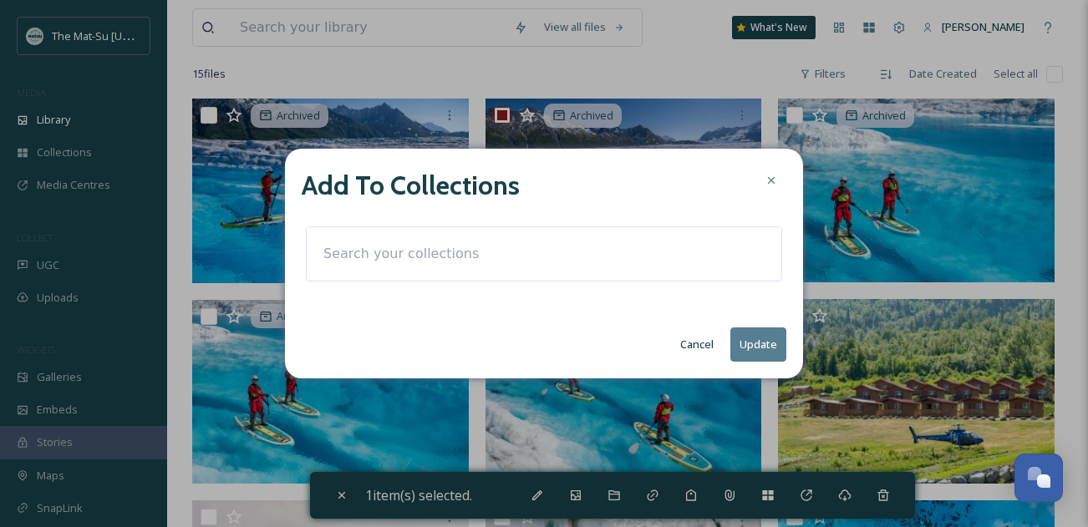
click at [465, 254] on input at bounding box center [407, 254] width 184 height 37
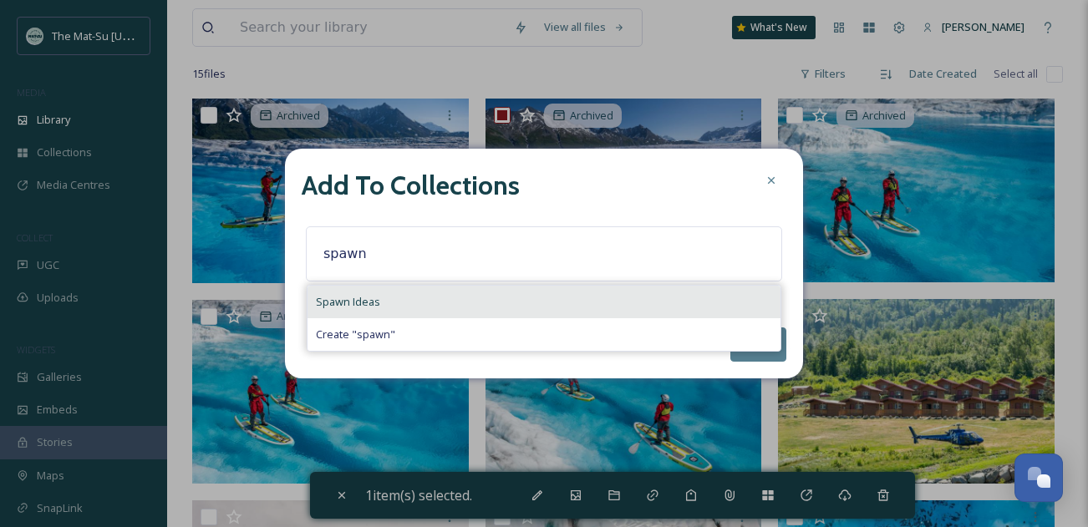
type input "spawn"
click at [348, 302] on span "Spawn Ideas" at bounding box center [348, 302] width 64 height 16
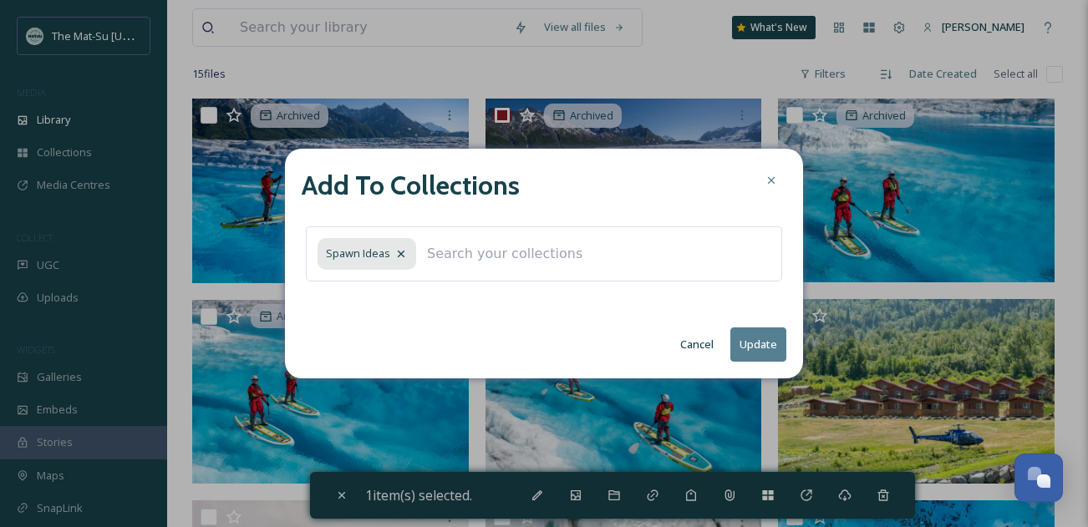
click at [770, 348] on button "Update" at bounding box center [758, 345] width 56 height 34
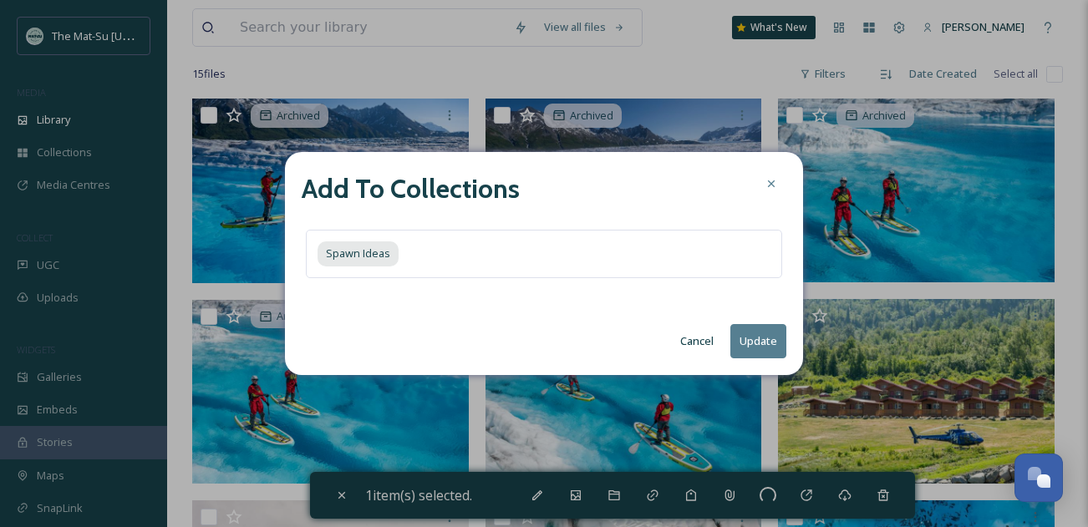
checkbox input "false"
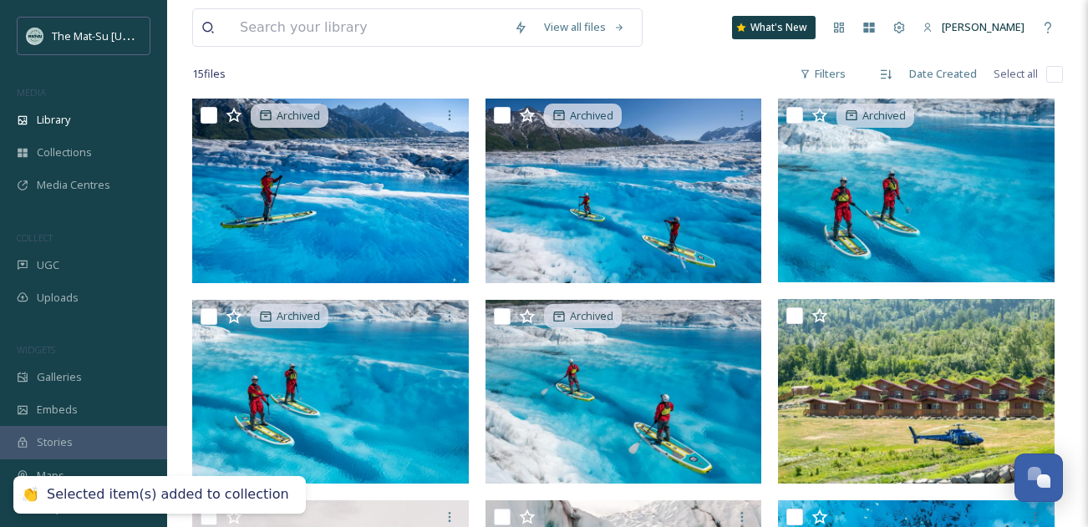
click at [658, 196] on img at bounding box center [623, 191] width 277 height 185
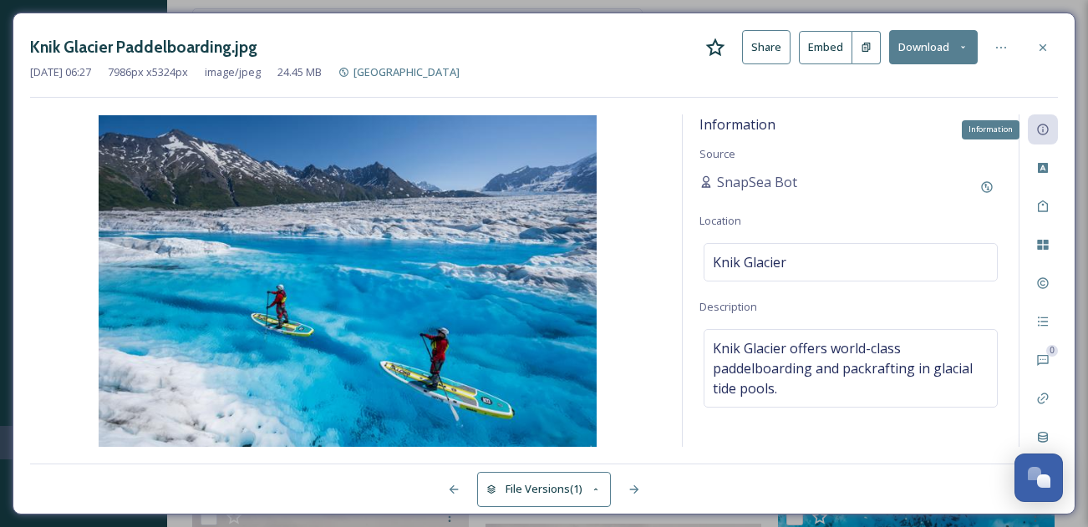
click at [1045, 133] on icon at bounding box center [1042, 130] width 11 height 11
click at [1000, 54] on div at bounding box center [1001, 48] width 30 height 30
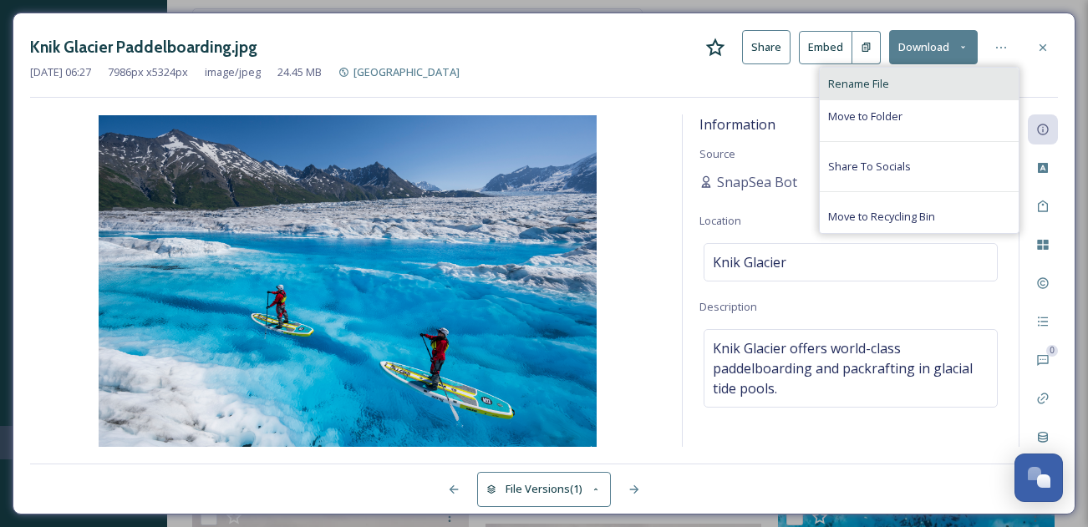
click at [881, 81] on span "Rename File" at bounding box center [858, 84] width 61 height 16
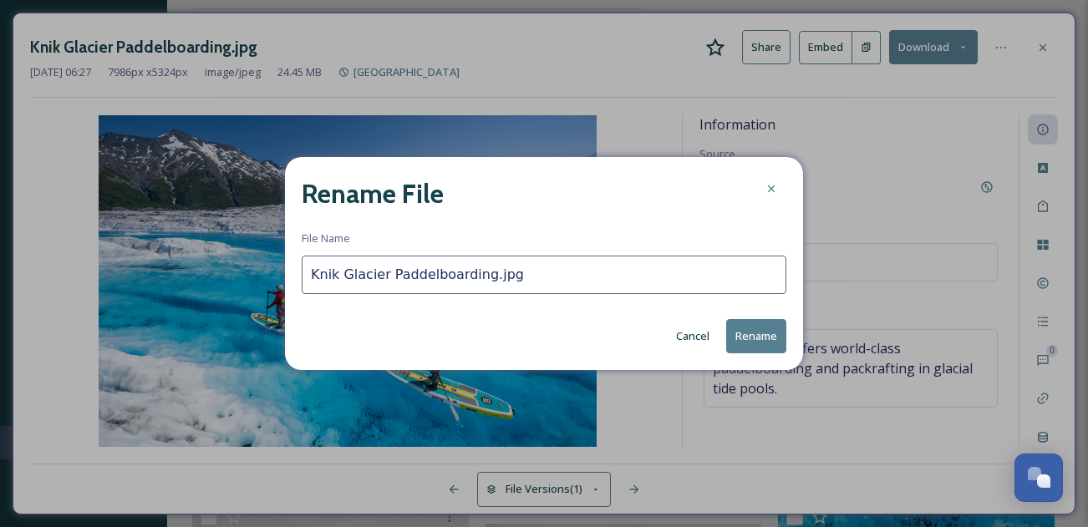
click at [481, 277] on input "Knik Glacier Paddelboarding.jpg" at bounding box center [544, 275] width 485 height 38
click at [488, 277] on input "Knik Glacier Paddelboarding [DATE].jpg" at bounding box center [544, 275] width 485 height 38
type input "Knik Glacier Paddelboarding.jpg"
click at [692, 340] on button "Cancel" at bounding box center [693, 336] width 50 height 33
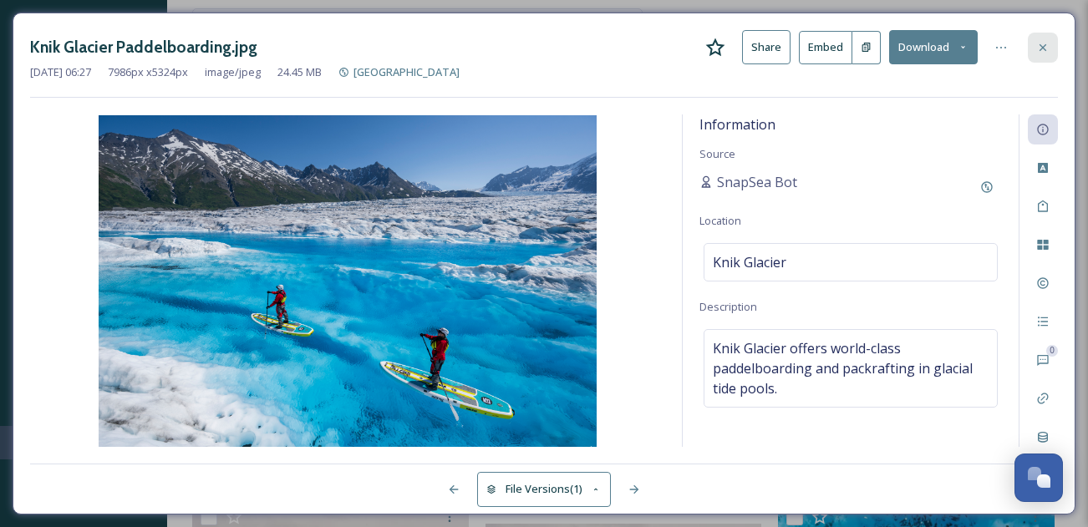
click at [1047, 43] on icon at bounding box center [1042, 47] width 13 height 13
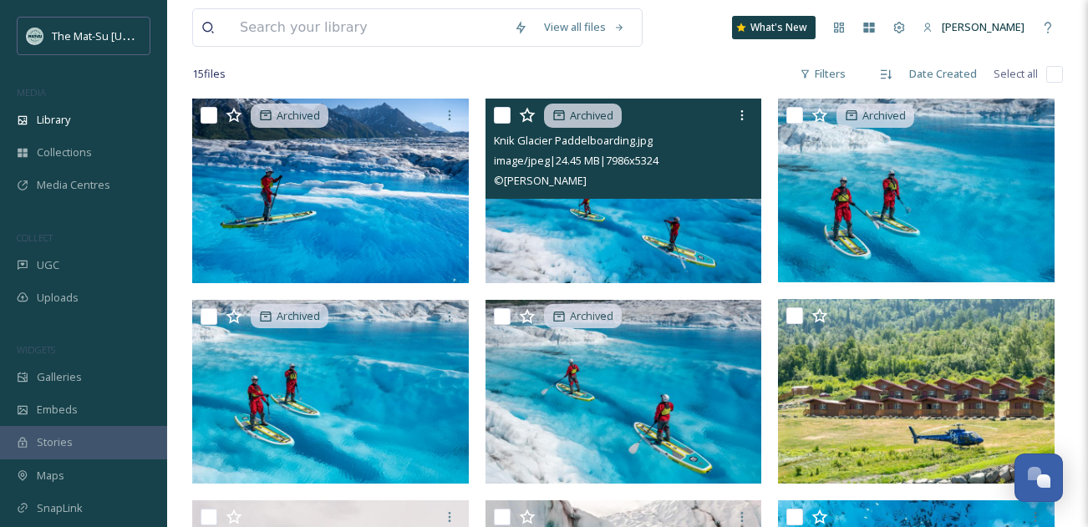
click at [505, 116] on input "checkbox" at bounding box center [502, 115] width 17 height 17
checkbox input "true"
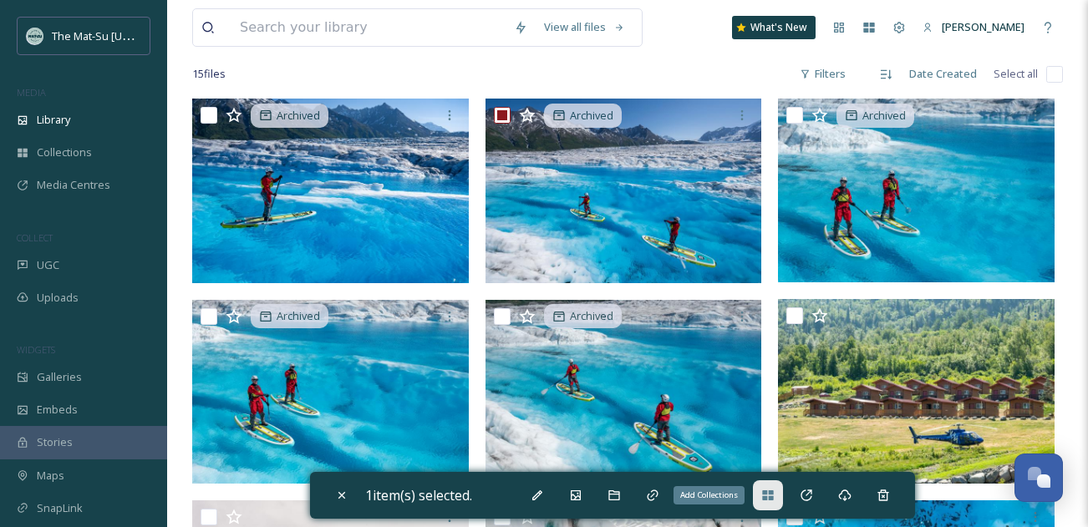
click at [775, 496] on icon at bounding box center [767, 495] width 13 height 13
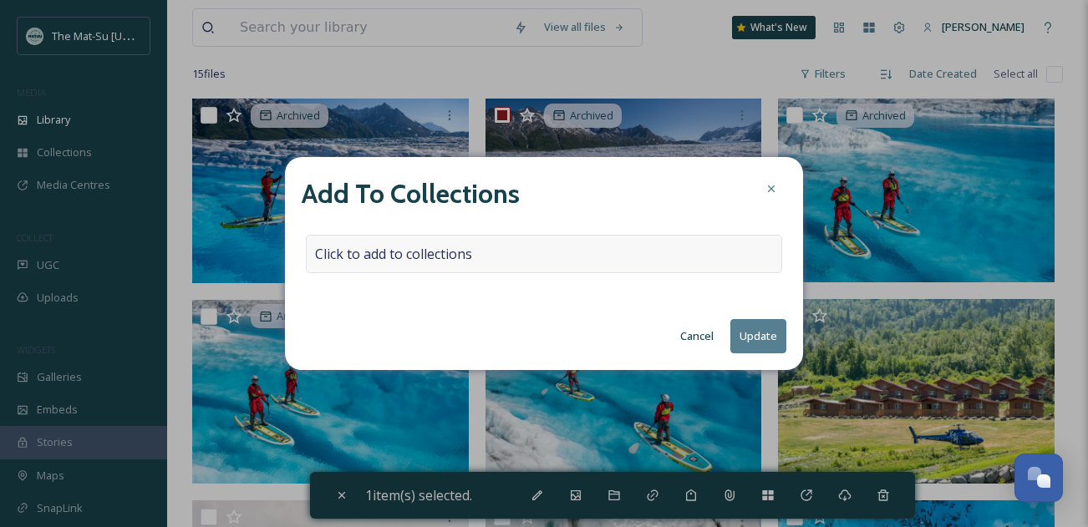
click at [398, 260] on span "Click to add to collections" at bounding box center [393, 254] width 157 height 20
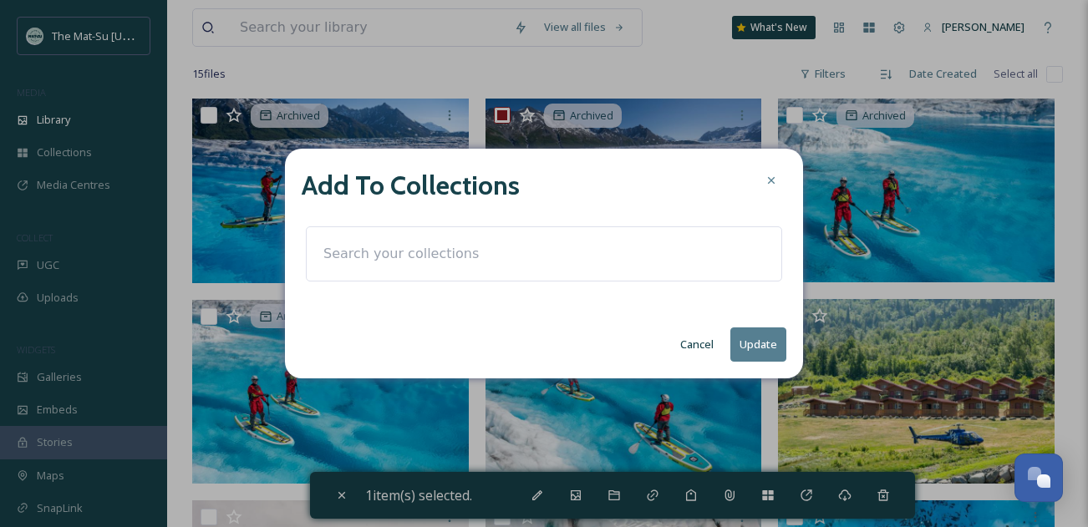
click at [324, 252] on input at bounding box center [407, 254] width 184 height 37
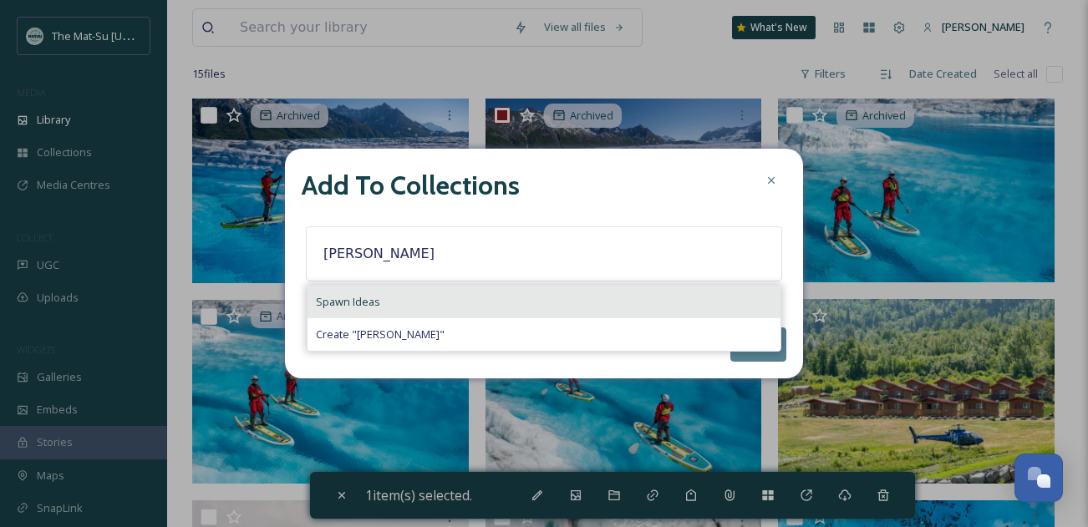
type input "[PERSON_NAME]"
click at [343, 306] on span "Spawn Ideas" at bounding box center [348, 302] width 64 height 16
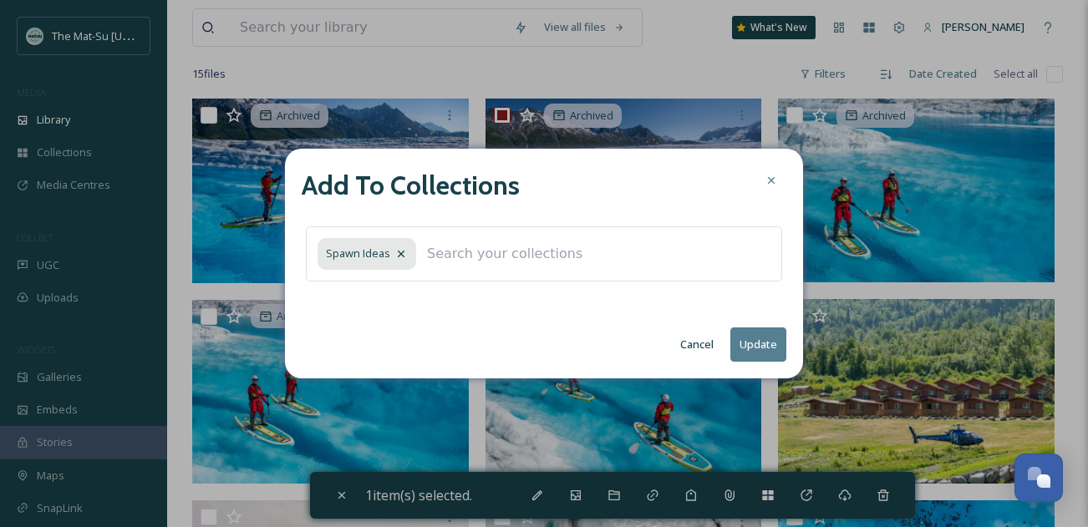
click at [762, 339] on button "Update" at bounding box center [758, 345] width 56 height 34
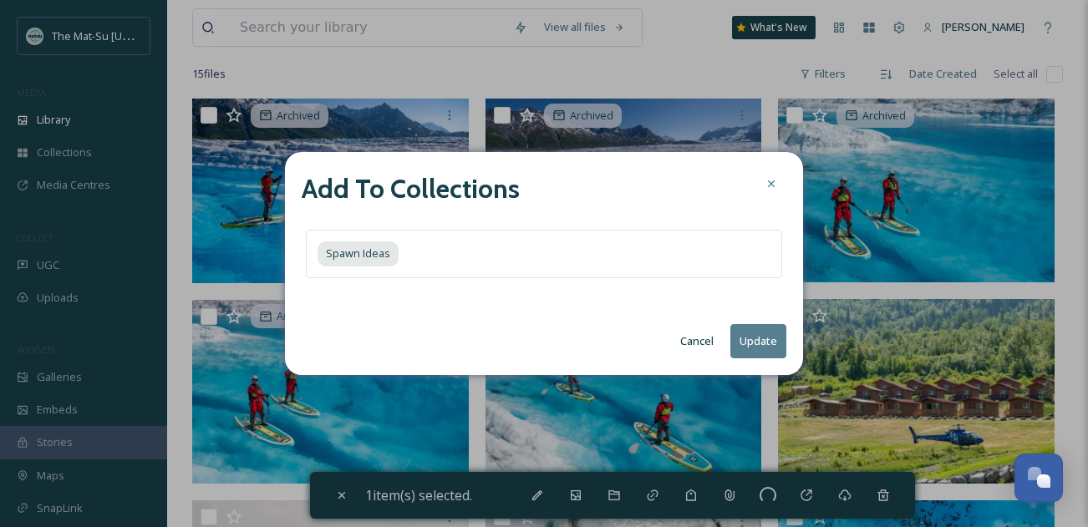
checkbox input "false"
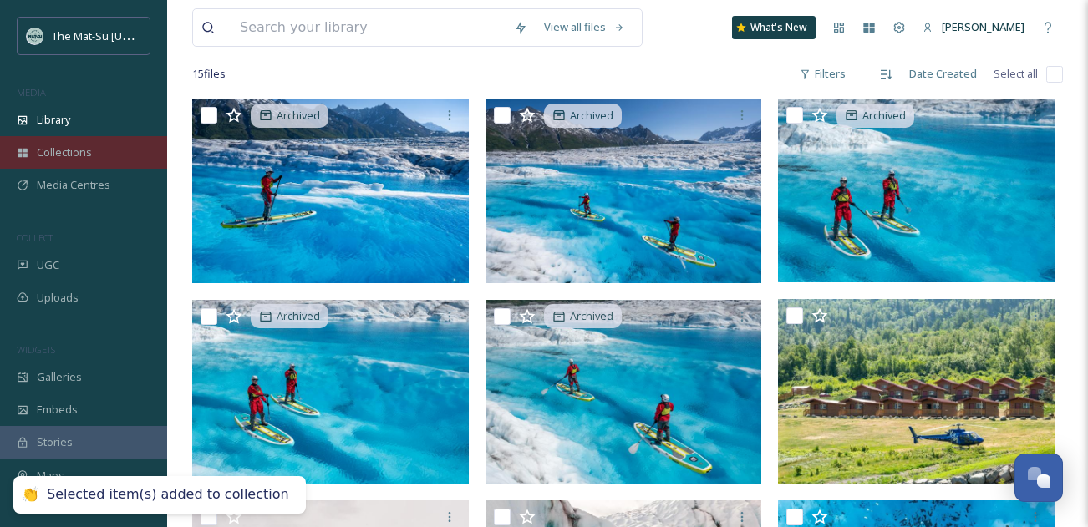
click at [81, 155] on span "Collections" at bounding box center [64, 153] width 55 height 16
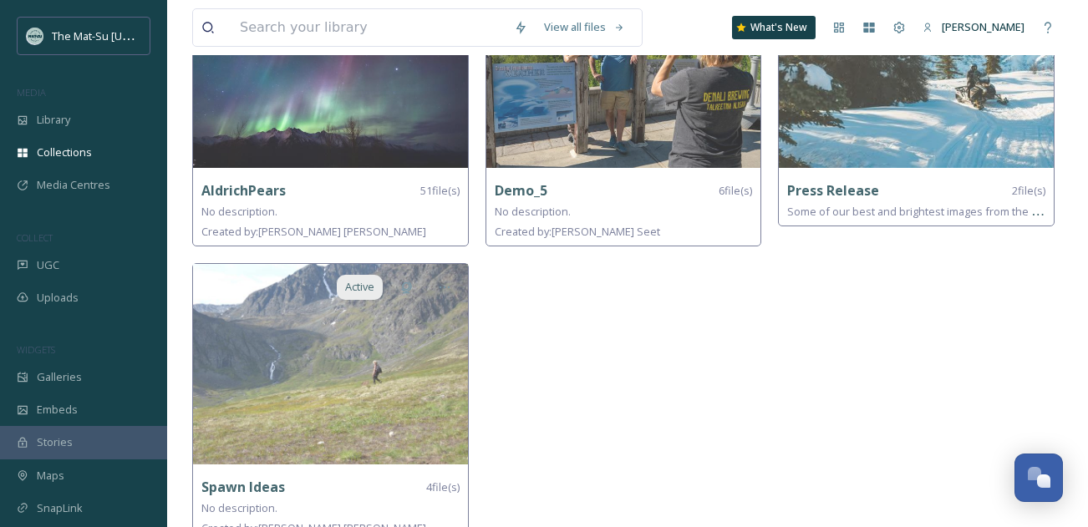
scroll to position [222, 0]
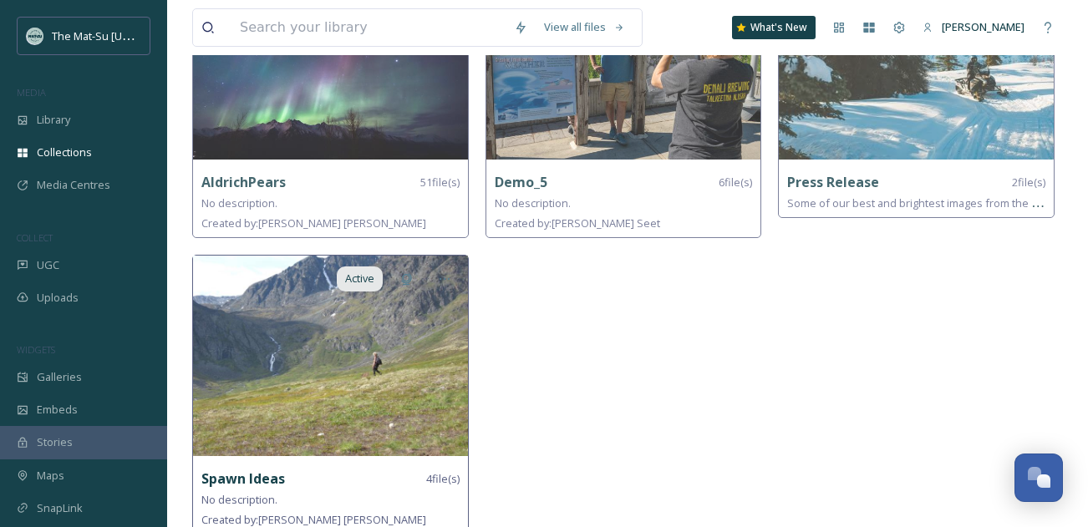
click at [309, 396] on img at bounding box center [330, 356] width 275 height 201
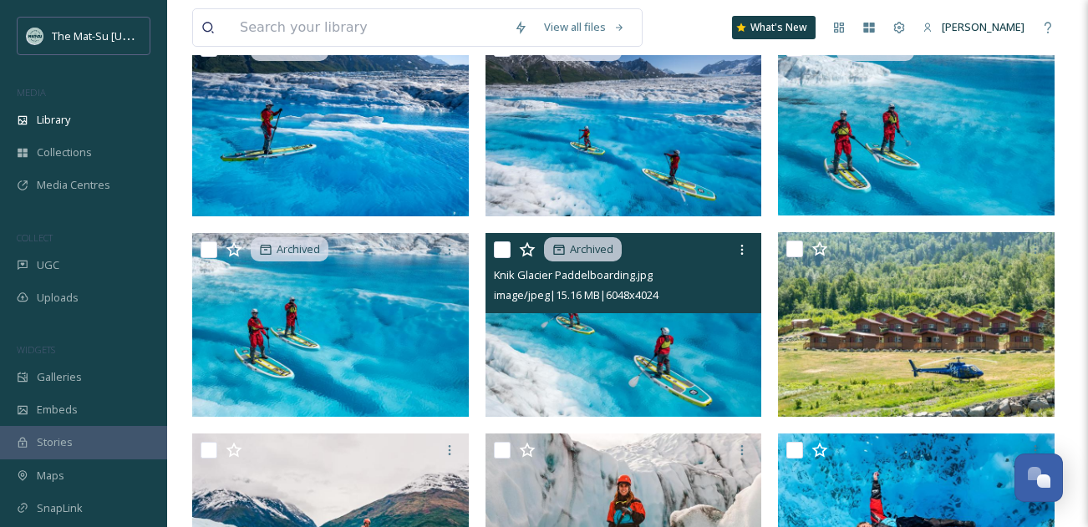
scroll to position [161, 0]
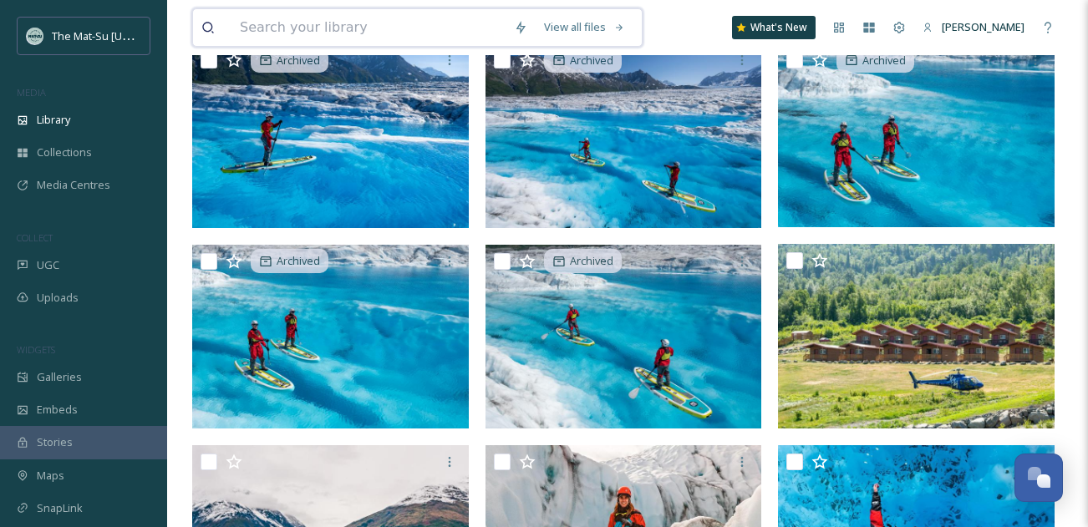
click at [380, 33] on input at bounding box center [368, 27] width 274 height 37
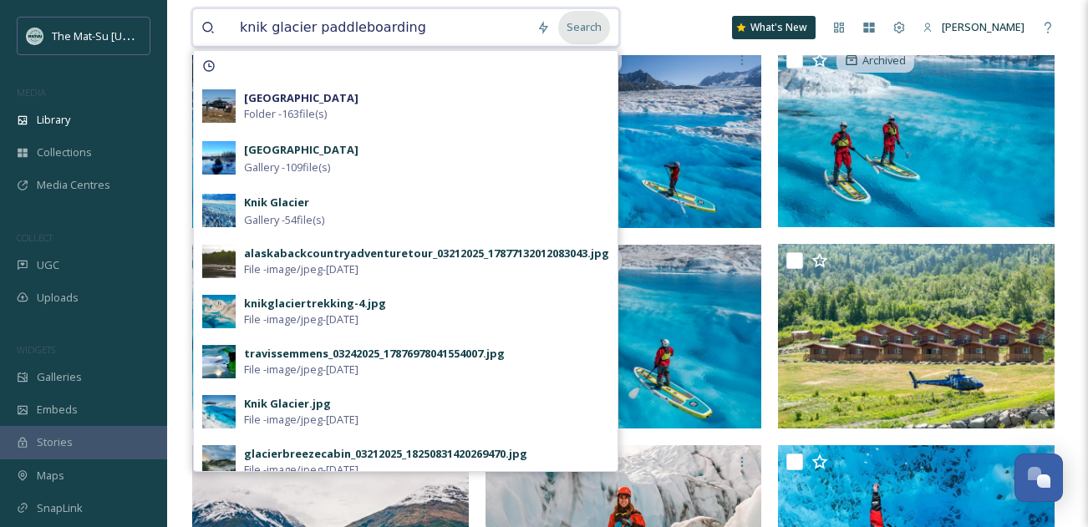
type input "knik glacier paddleboarding"
click at [592, 23] on div "Search" at bounding box center [584, 27] width 52 height 33
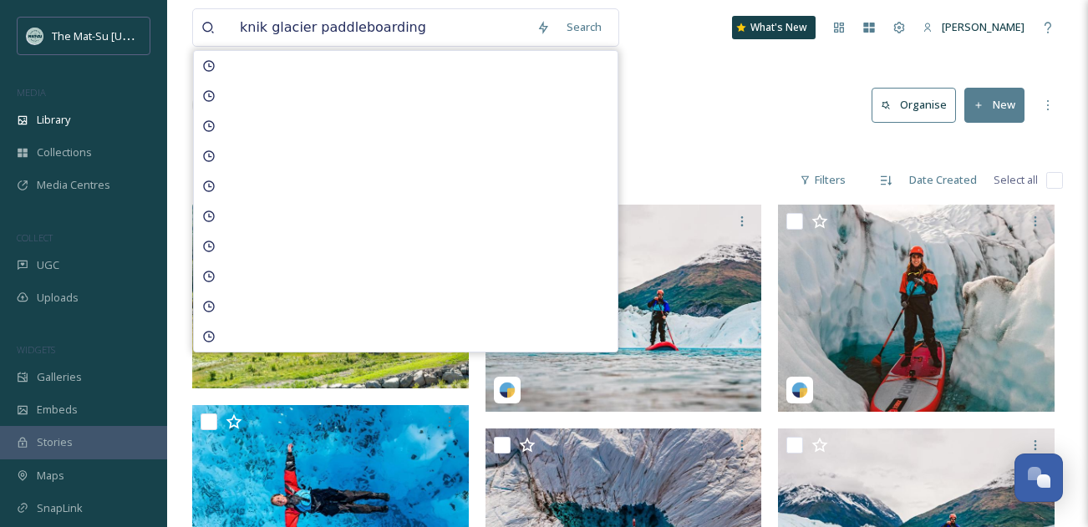
click at [746, 110] on div "Library Search Organise New" at bounding box center [627, 105] width 871 height 50
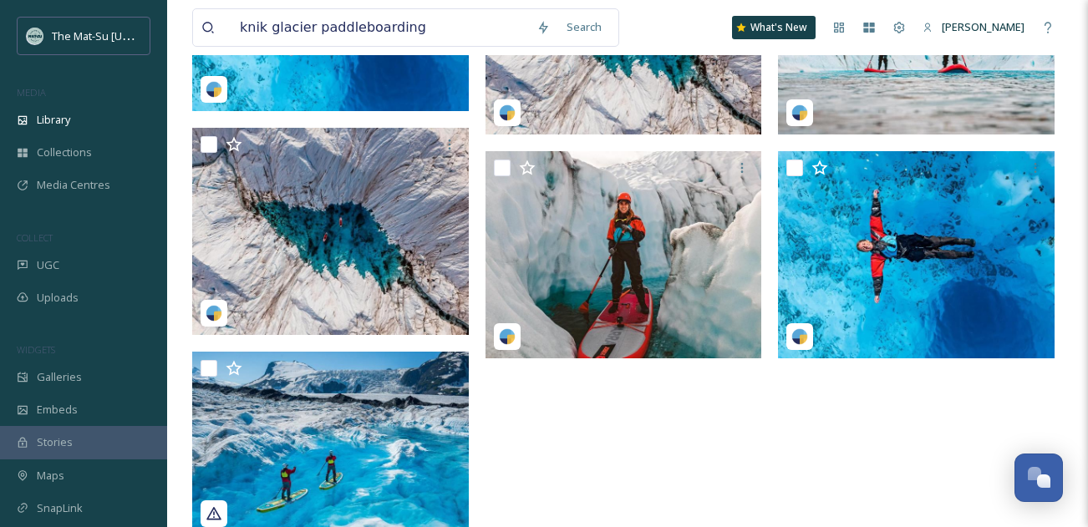
scroll to position [539, 0]
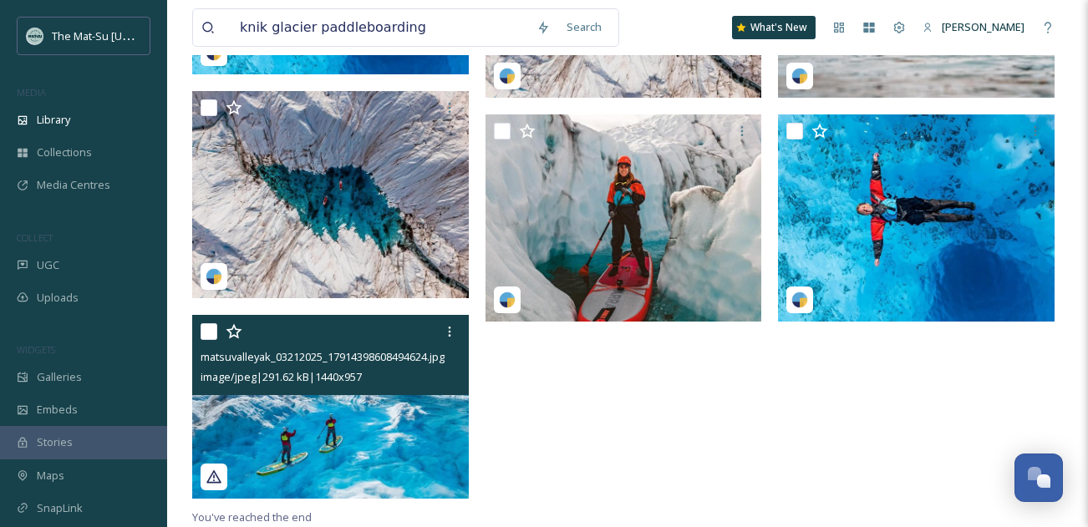
click at [209, 331] on input "checkbox" at bounding box center [209, 331] width 17 height 17
checkbox input "true"
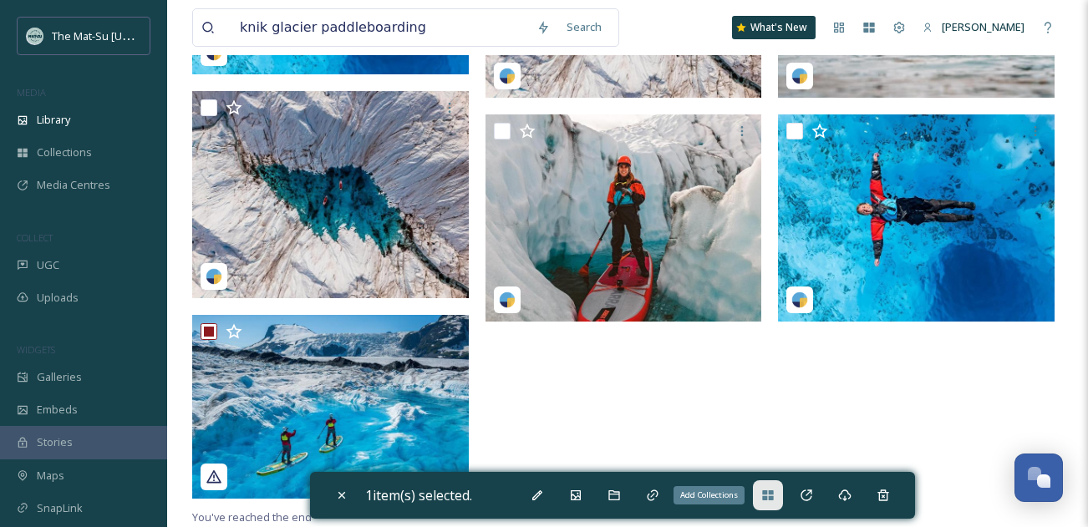
click at [773, 497] on icon at bounding box center [767, 495] width 11 height 10
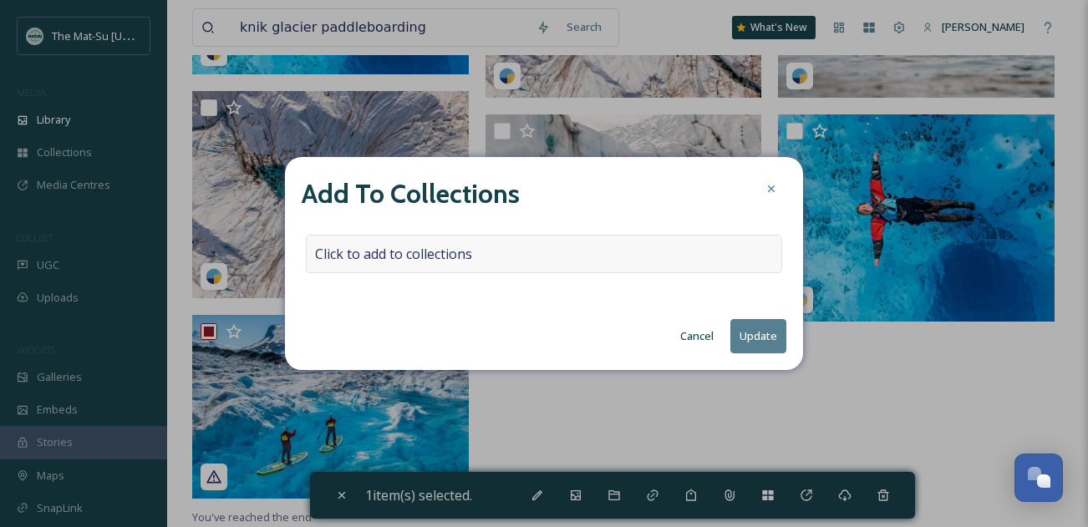
click at [541, 260] on div "Click to add to collections" at bounding box center [544, 254] width 476 height 38
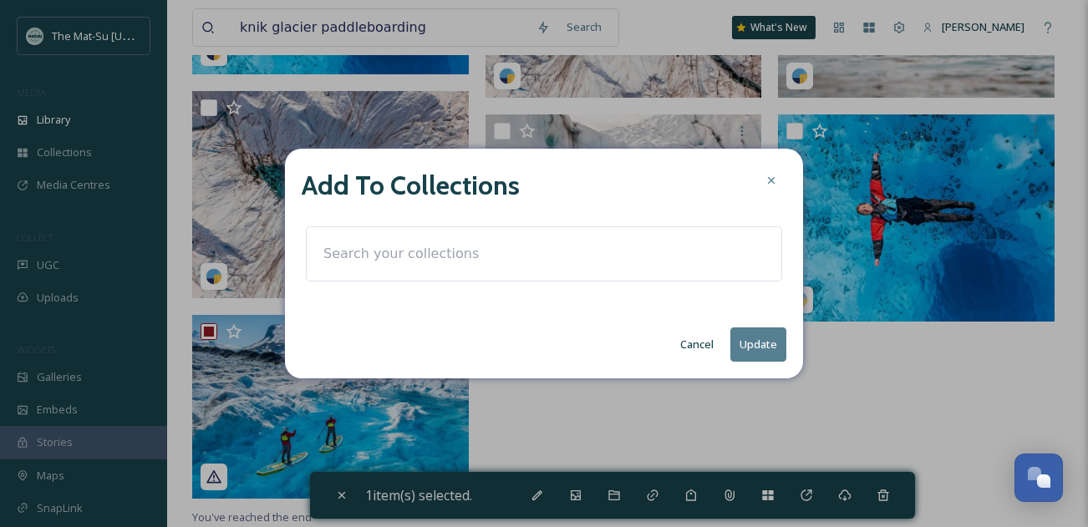
click at [328, 253] on input at bounding box center [407, 254] width 184 height 37
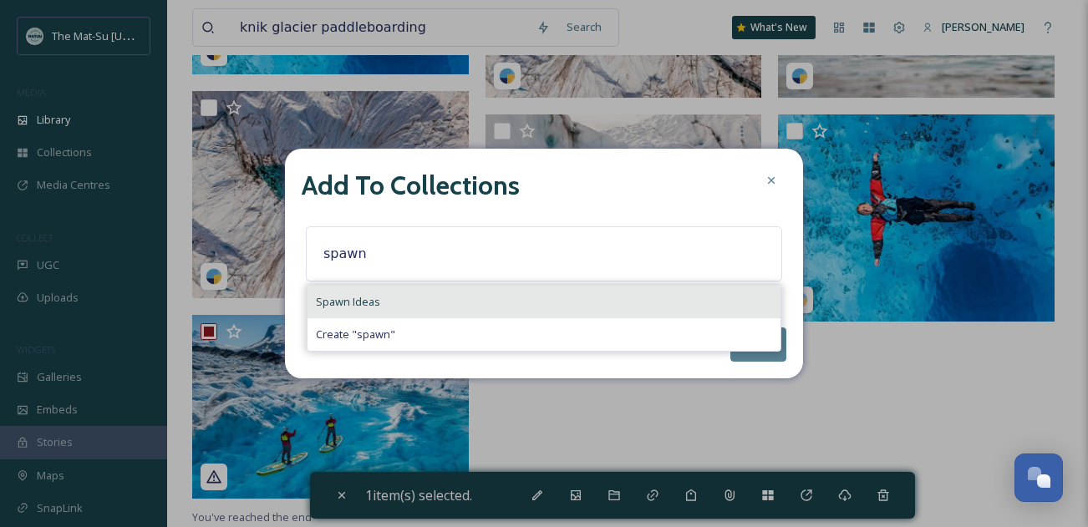
type input "spawn"
click at [335, 307] on span "Spawn Ideas" at bounding box center [348, 302] width 64 height 16
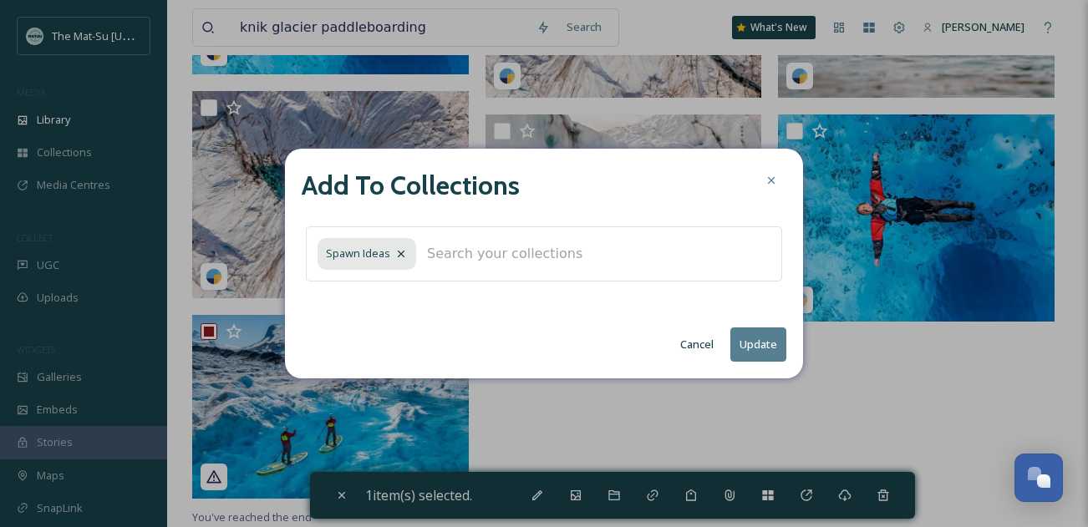
click at [765, 343] on button "Update" at bounding box center [758, 345] width 56 height 34
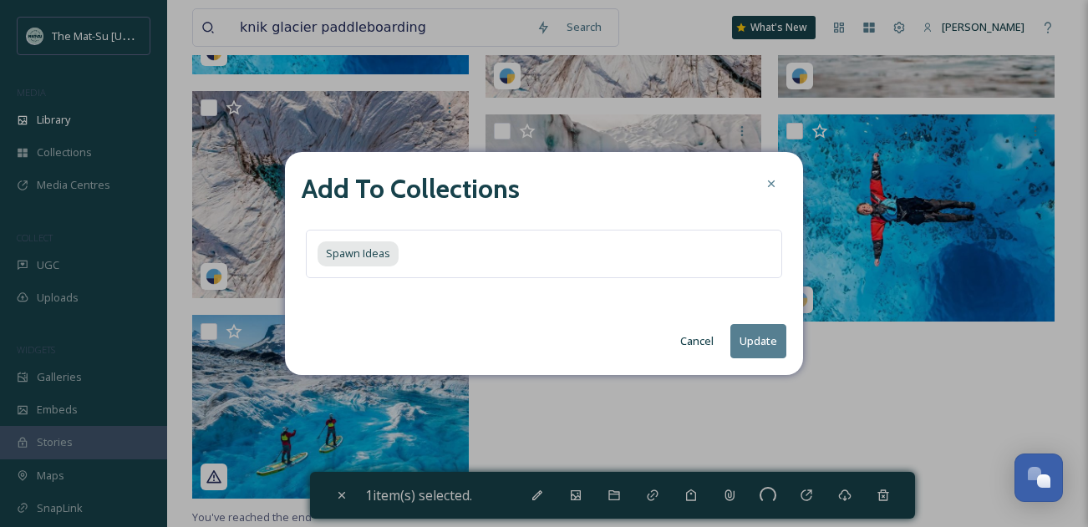
checkbox input "false"
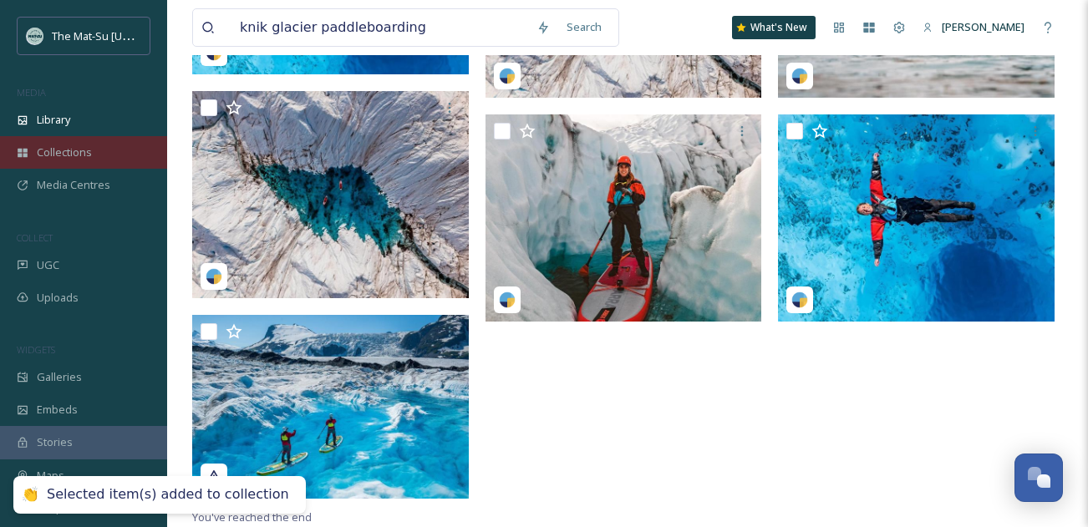
click at [69, 160] on span "Collections" at bounding box center [64, 153] width 55 height 16
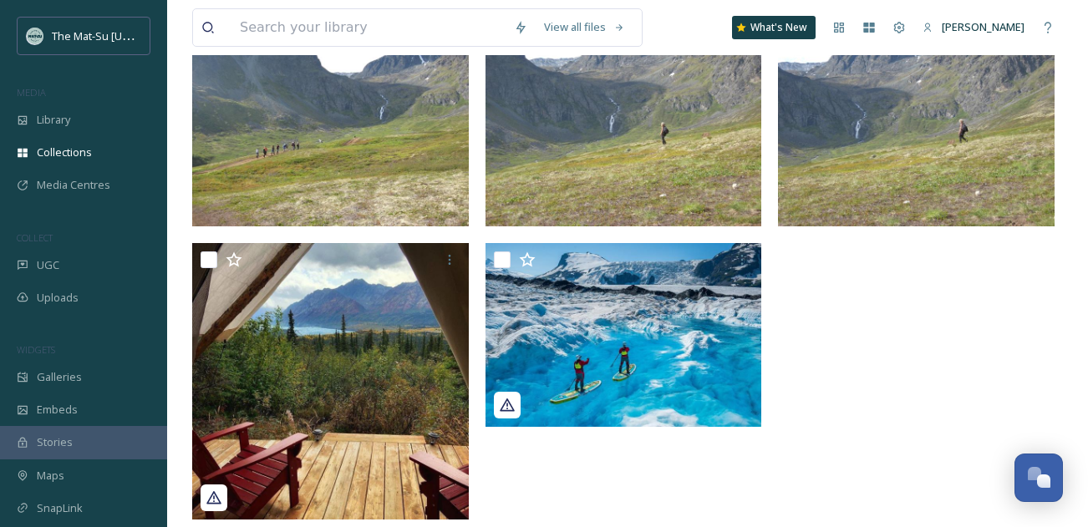
scroll to position [257, 0]
